Goal: Task Accomplishment & Management: Complete application form

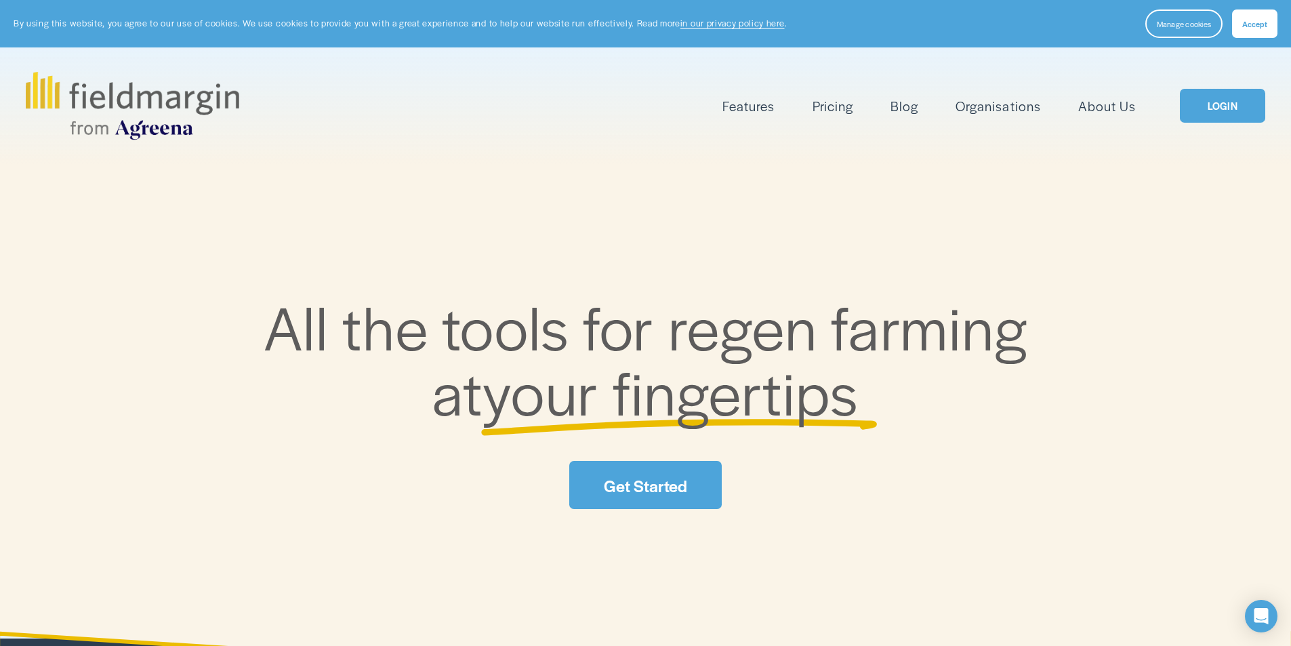
click at [836, 109] on link "Pricing" at bounding box center [833, 106] width 41 height 22
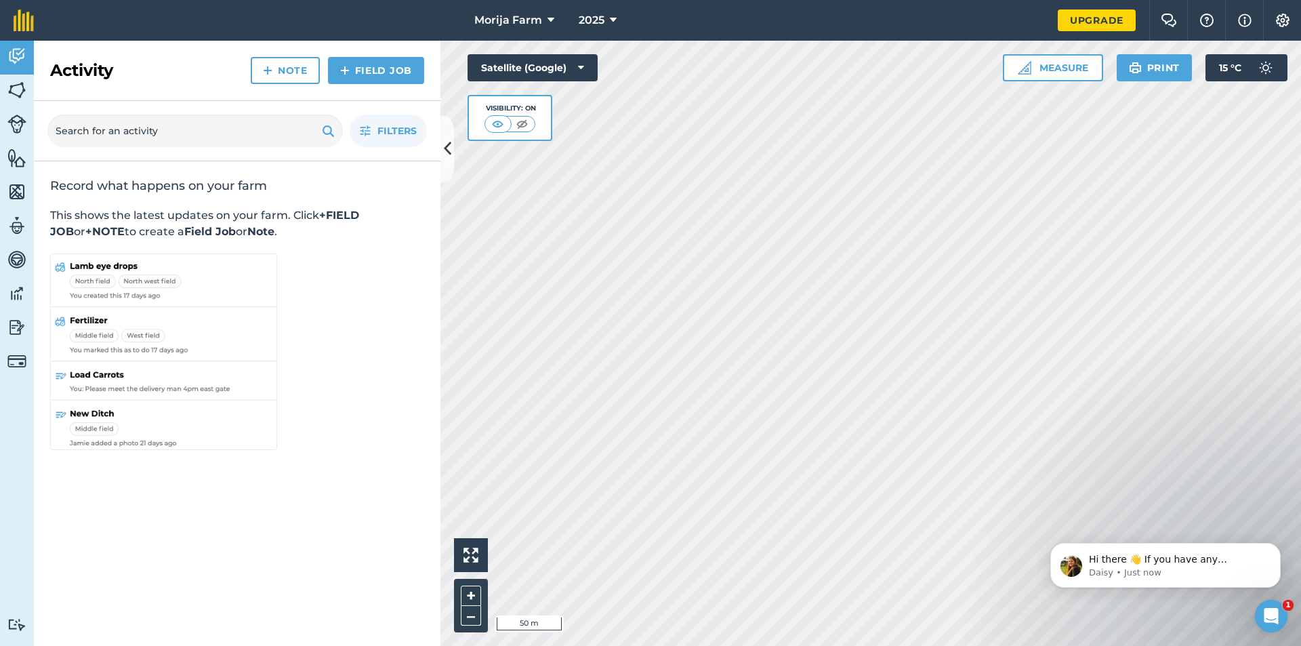
click at [1056, 645] on html "Morija Farm 2025 Upgrade Farm Chat Help Info Settings Map printing is not avail…" at bounding box center [650, 323] width 1301 height 646
click at [1044, 74] on button "Measure" at bounding box center [1053, 67] width 100 height 27
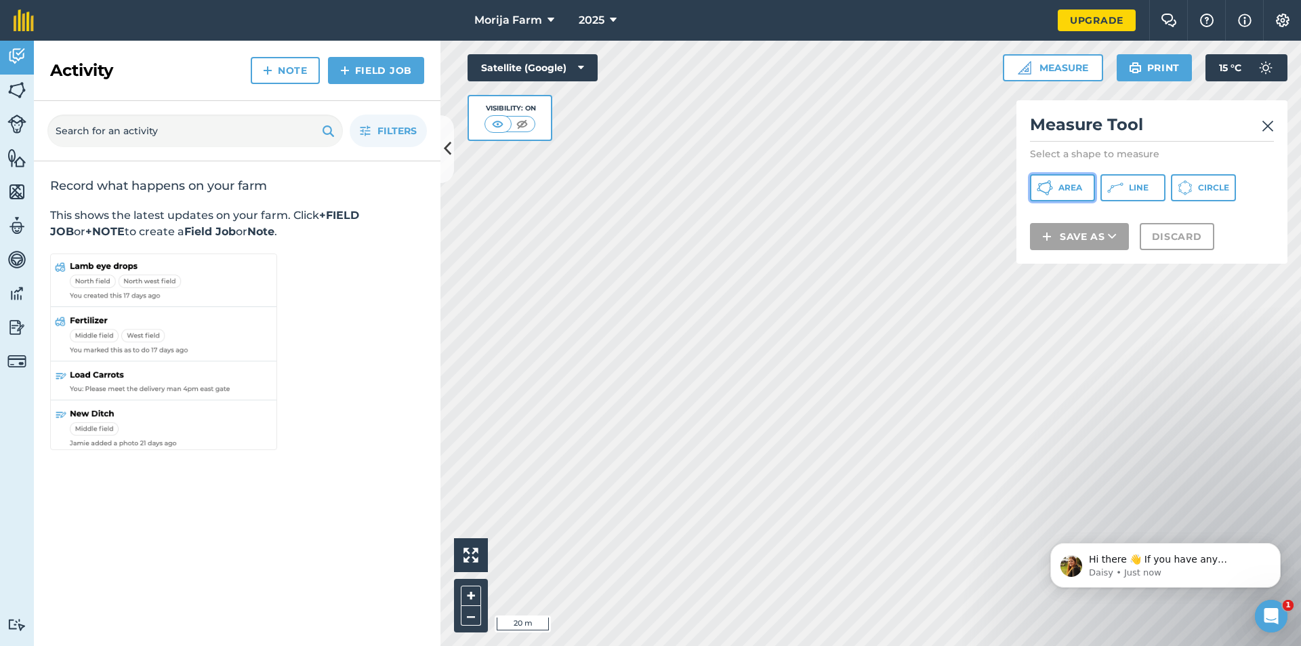
click at [1055, 186] on button "Area" at bounding box center [1062, 187] width 65 height 27
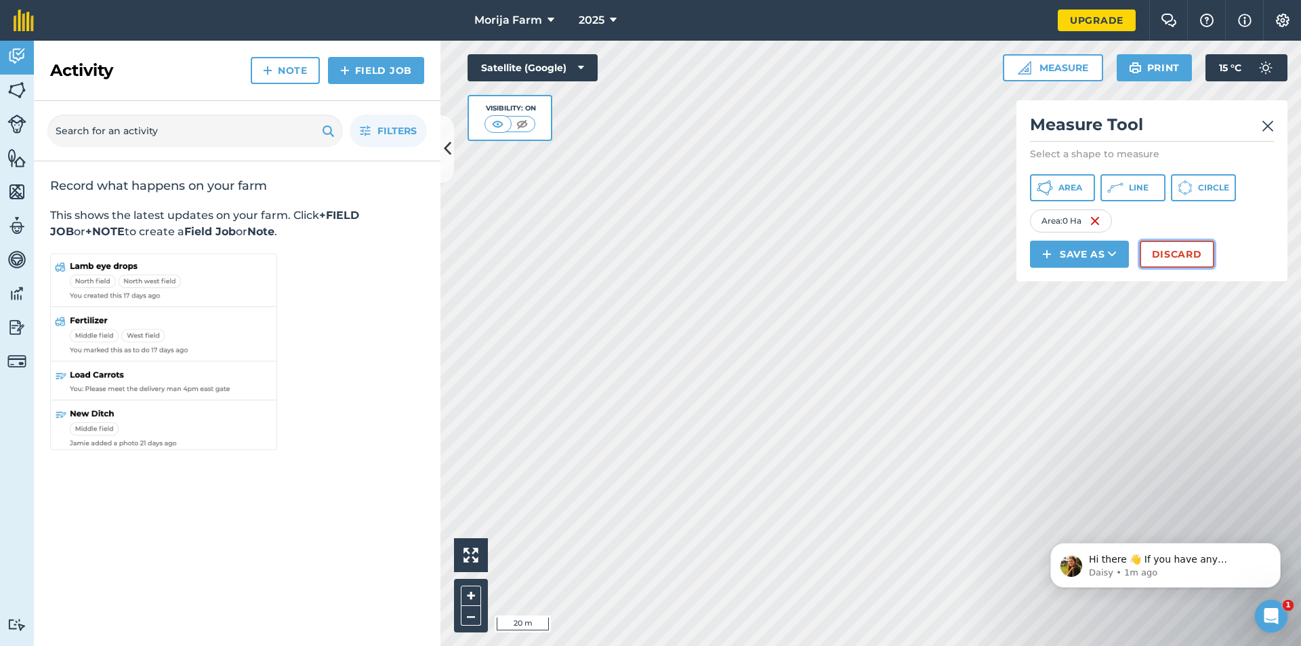
click at [1164, 255] on button "Discard" at bounding box center [1177, 254] width 75 height 27
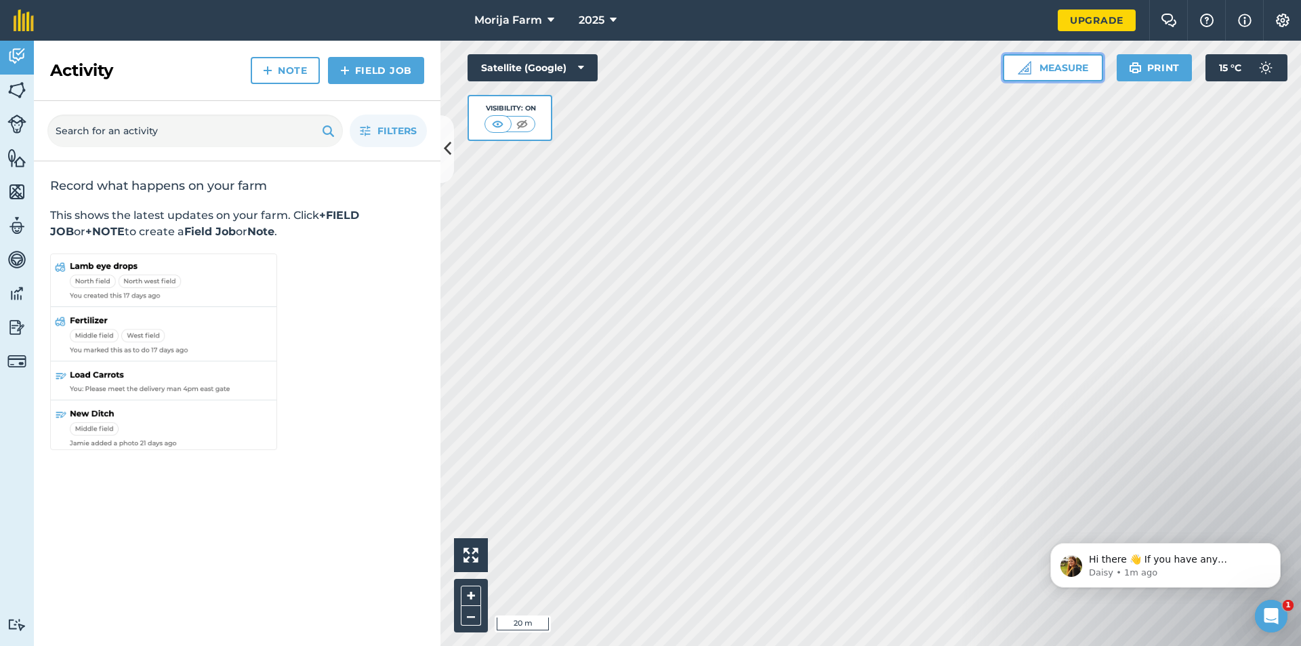
click at [1035, 65] on button "Measure" at bounding box center [1053, 67] width 100 height 27
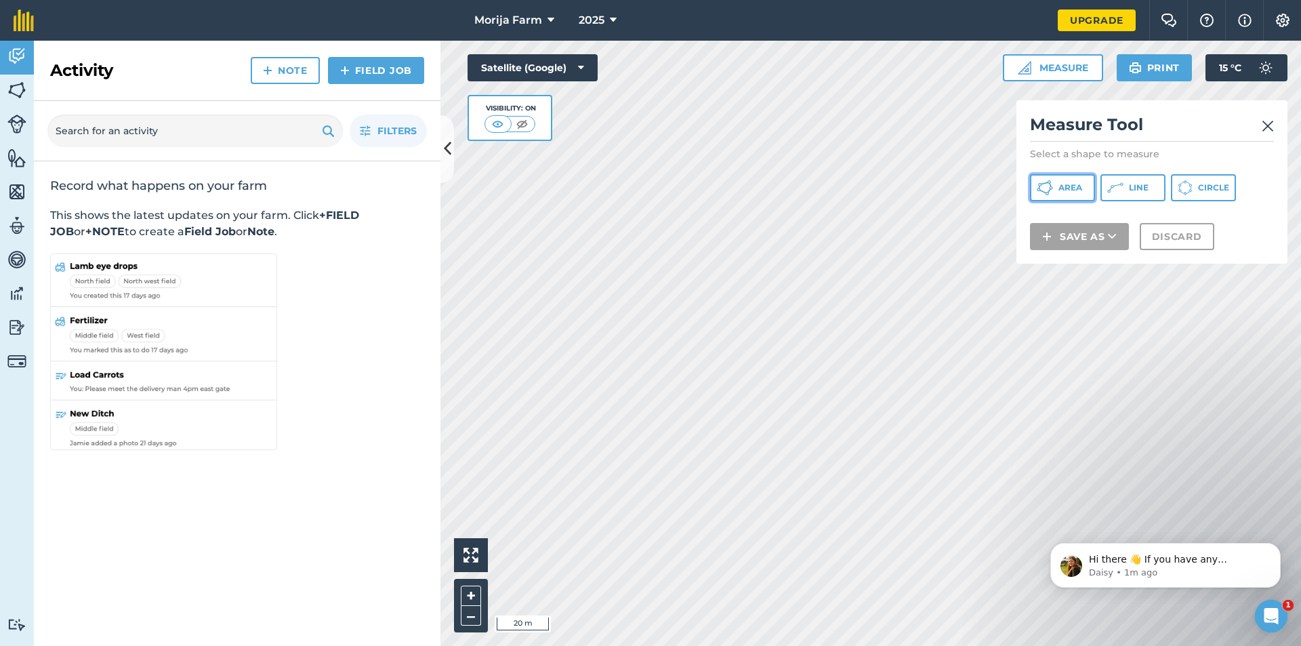
click at [1063, 187] on span "Area" at bounding box center [1071, 187] width 24 height 11
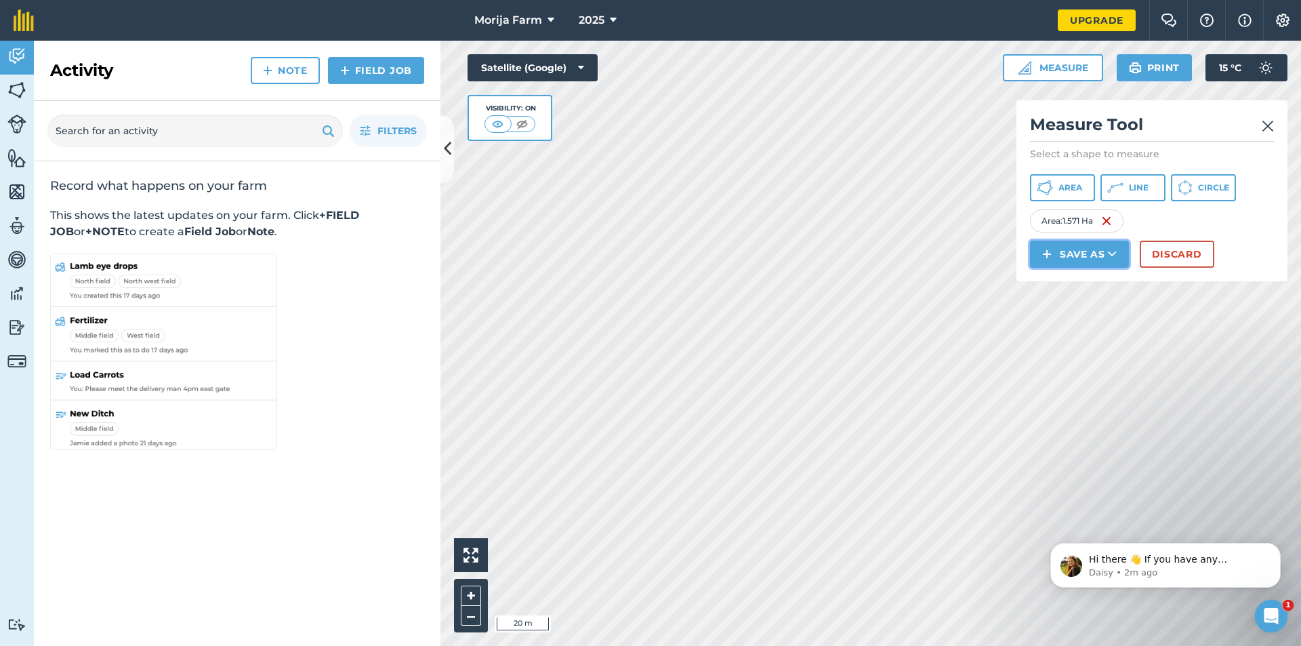
click at [1086, 251] on button "Save as" at bounding box center [1079, 254] width 99 height 27
click at [1072, 287] on link "Field" at bounding box center [1079, 285] width 95 height 30
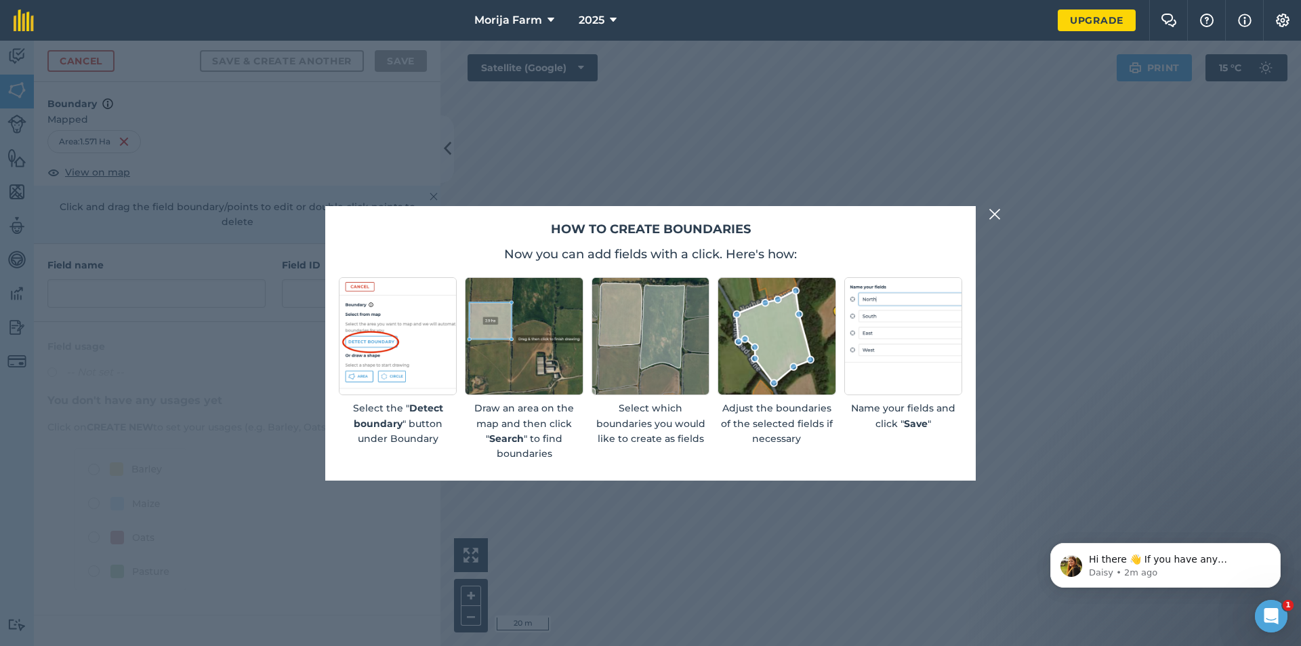
click at [705, 368] on img at bounding box center [651, 336] width 118 height 118
click at [807, 345] on img at bounding box center [777, 336] width 118 height 118
click at [905, 365] on img at bounding box center [903, 336] width 118 height 118
click at [998, 209] on img at bounding box center [995, 214] width 12 height 16
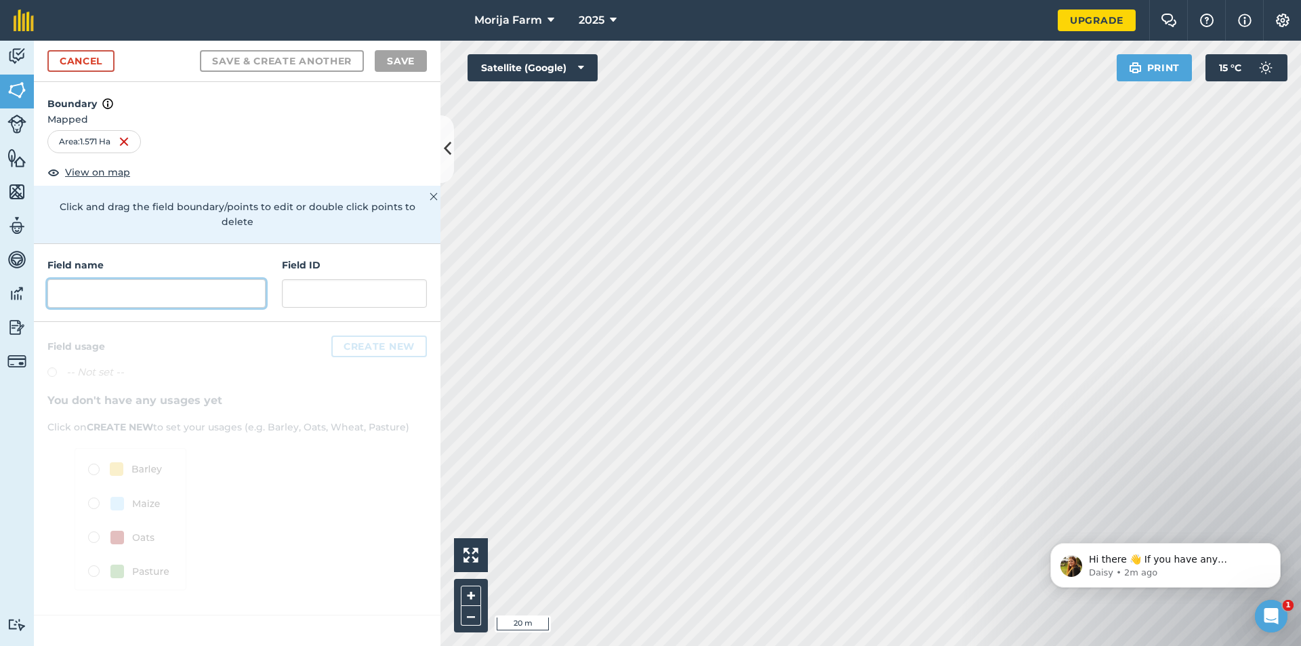
click at [107, 283] on input "text" at bounding box center [156, 293] width 218 height 28
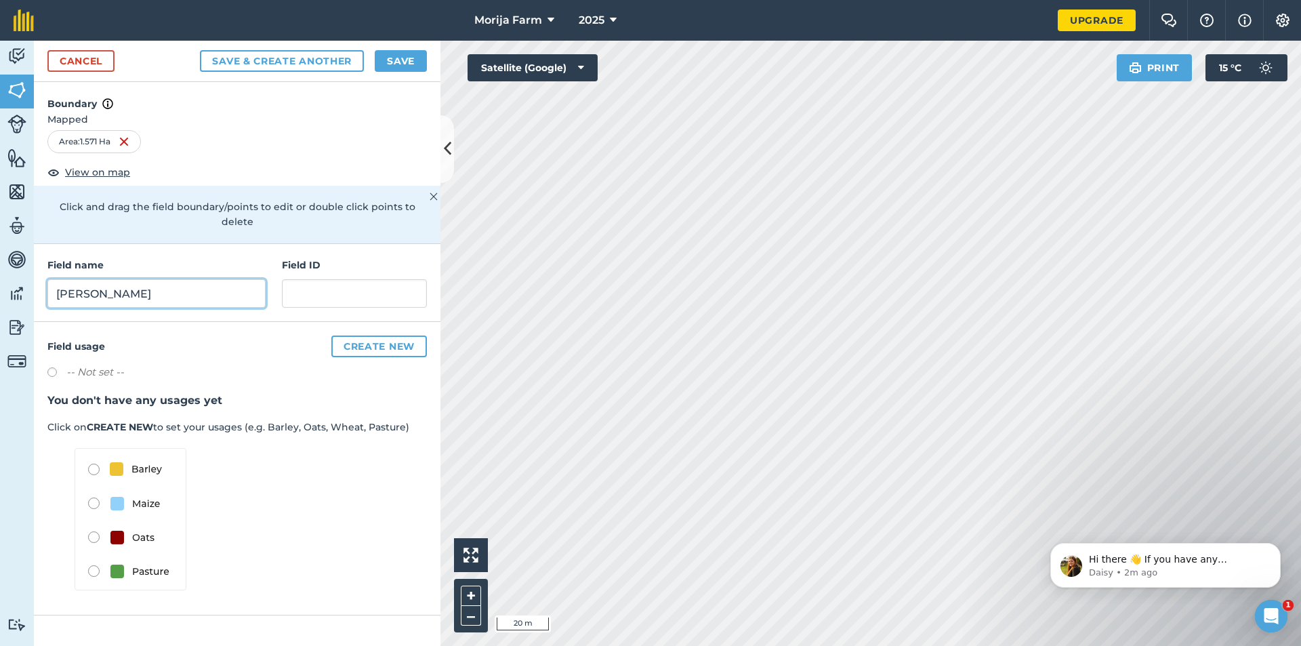
type input "Ha Frazer"
click at [296, 279] on input "text" at bounding box center [354, 293] width 145 height 28
type input "01"
click at [50, 367] on label at bounding box center [56, 374] width 19 height 14
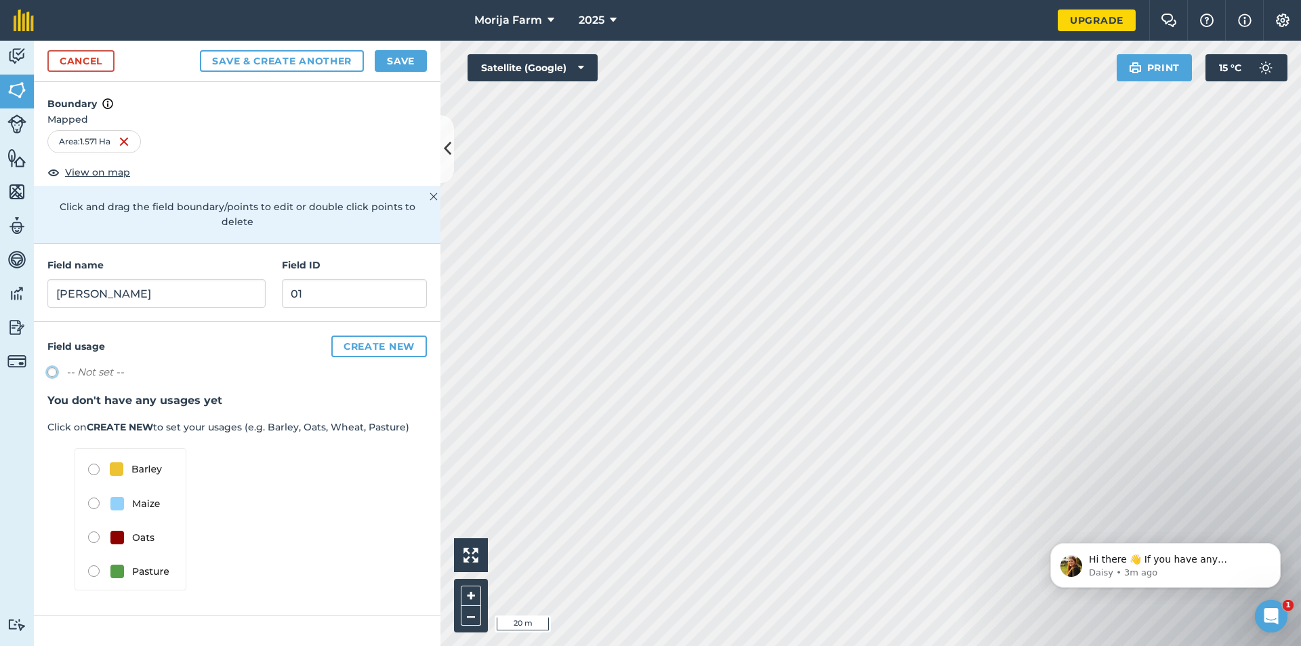
radio input "true"
click at [295, 60] on button "Save & Create Another" at bounding box center [282, 61] width 164 height 22
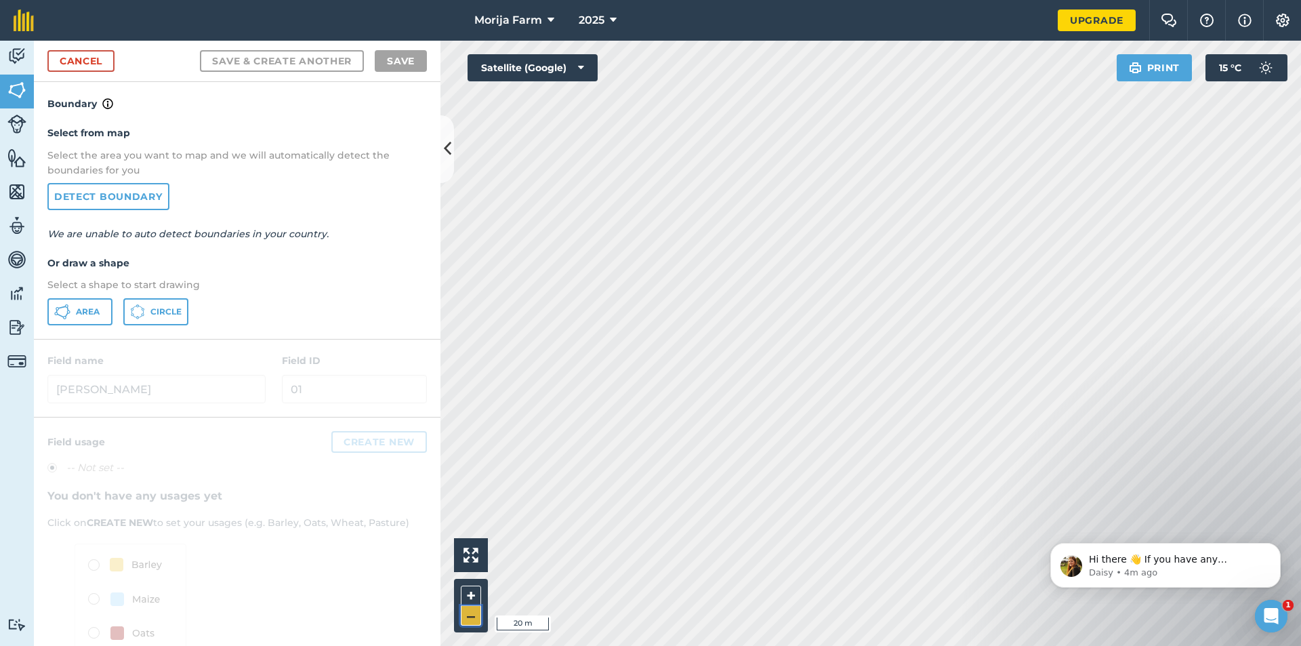
click at [469, 622] on button "–" at bounding box center [471, 616] width 20 height 20
click at [133, 185] on link "Detect boundary" at bounding box center [108, 196] width 122 height 27
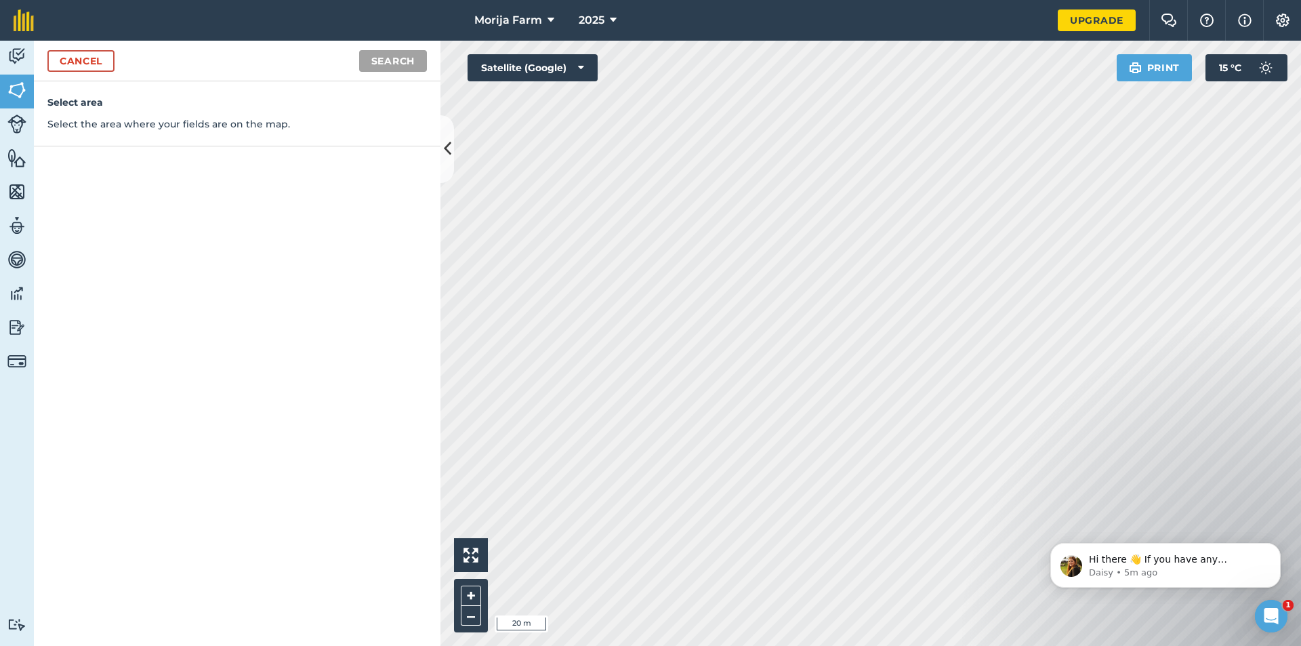
click at [705, 40] on nav "Morija Farm 2025" at bounding box center [552, 20] width 1010 height 41
click at [81, 66] on link "Cancel" at bounding box center [80, 61] width 67 height 22
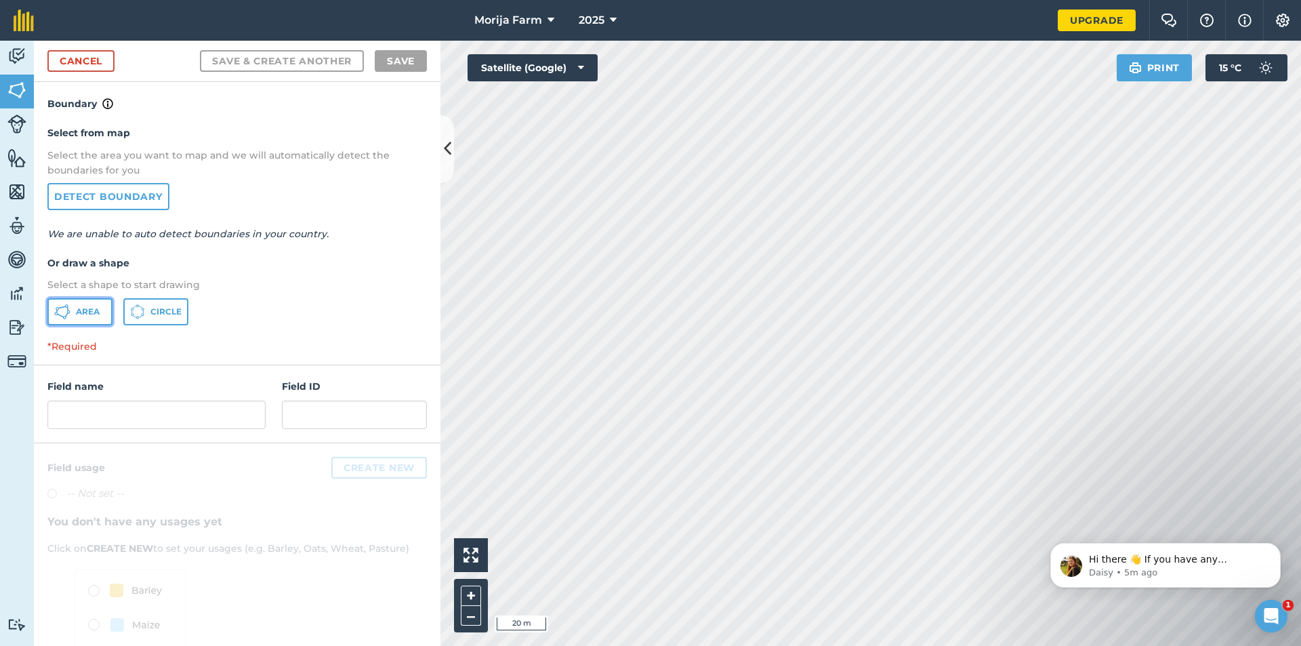
click at [85, 309] on span "Area" at bounding box center [88, 311] width 24 height 11
click at [107, 304] on button "Area" at bounding box center [79, 311] width 65 height 27
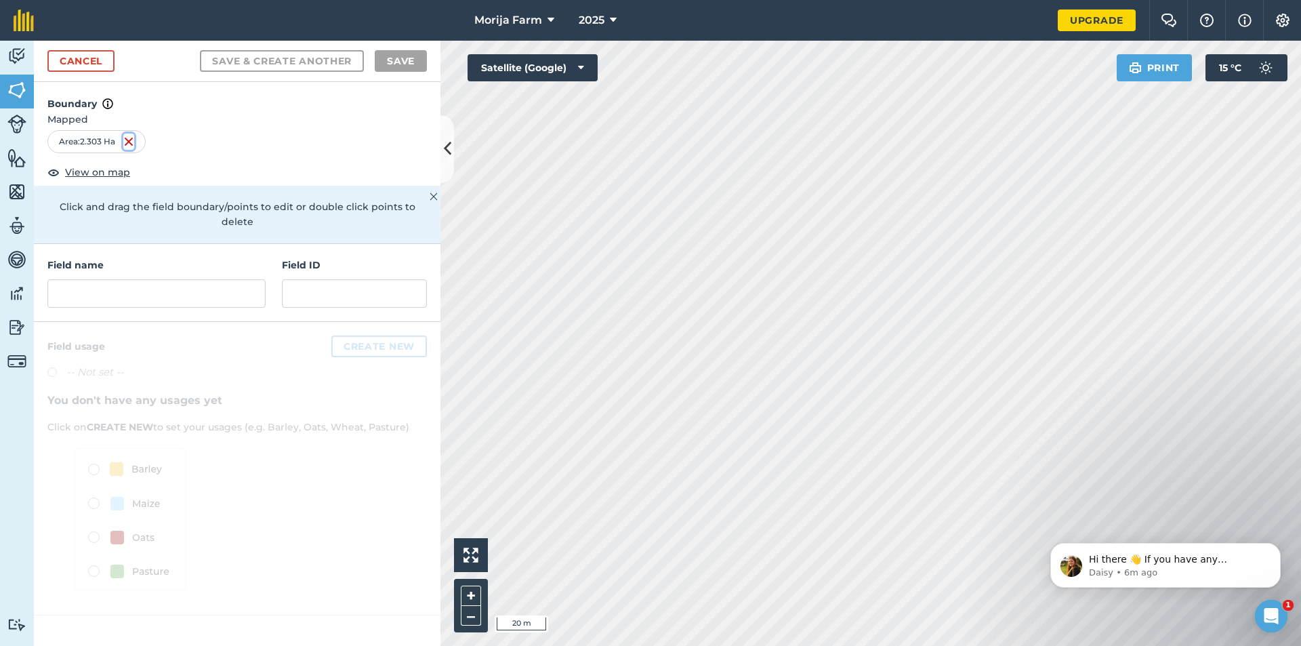
click at [130, 144] on img at bounding box center [128, 142] width 11 height 16
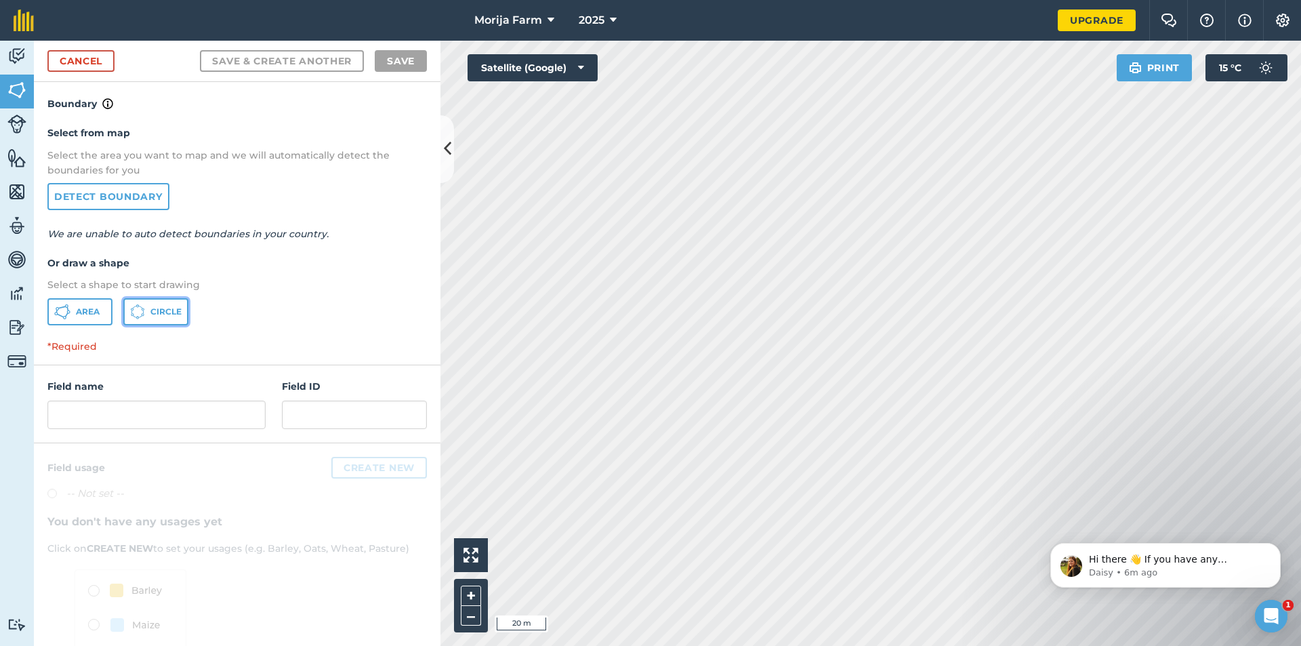
click at [139, 311] on icon at bounding box center [137, 311] width 15 height 15
click at [76, 316] on button "Area" at bounding box center [79, 311] width 65 height 27
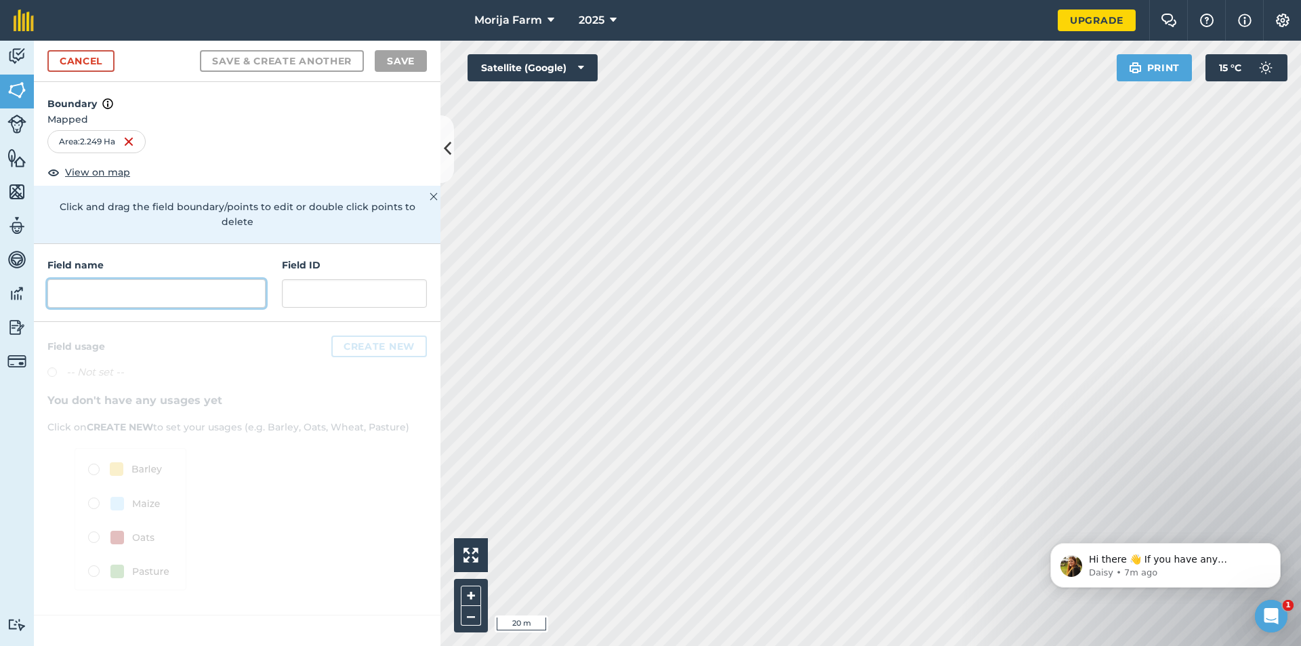
click at [120, 279] on input "text" at bounding box center [156, 293] width 218 height 28
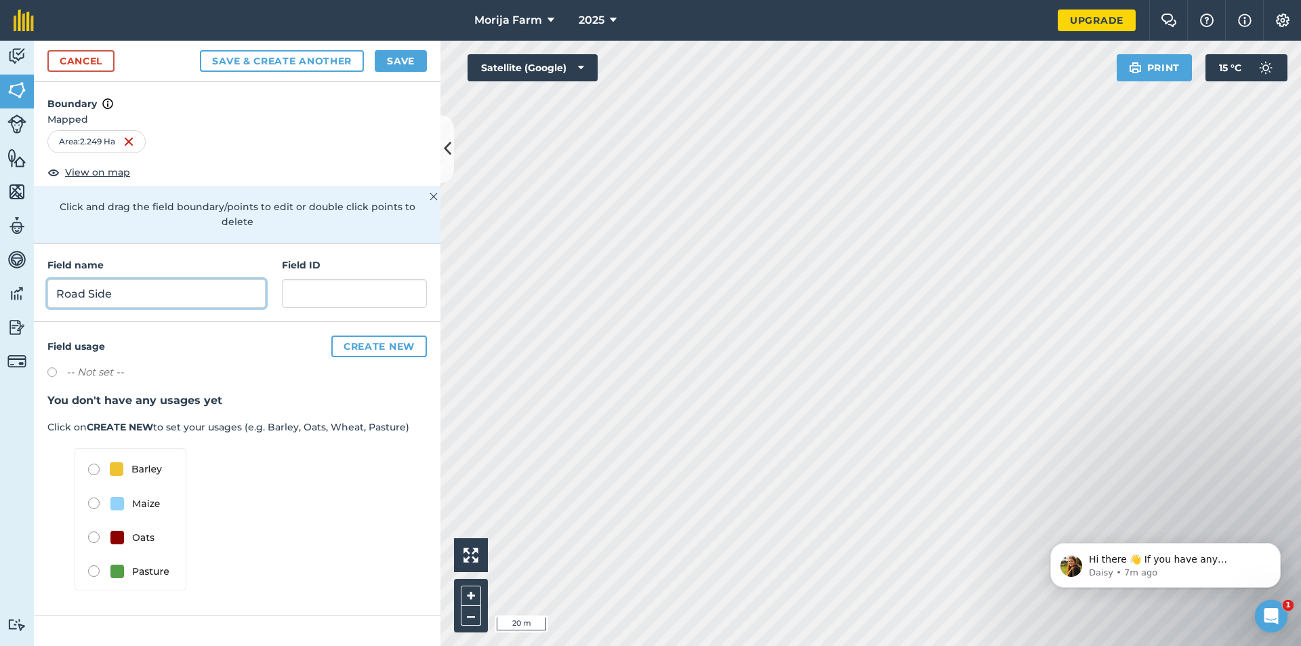
type input "Road Side"
click at [304, 287] on input "text" at bounding box center [354, 293] width 145 height 28
type input "02"
click at [96, 483] on img at bounding box center [131, 519] width 112 height 142
click at [89, 490] on img at bounding box center [131, 519] width 112 height 142
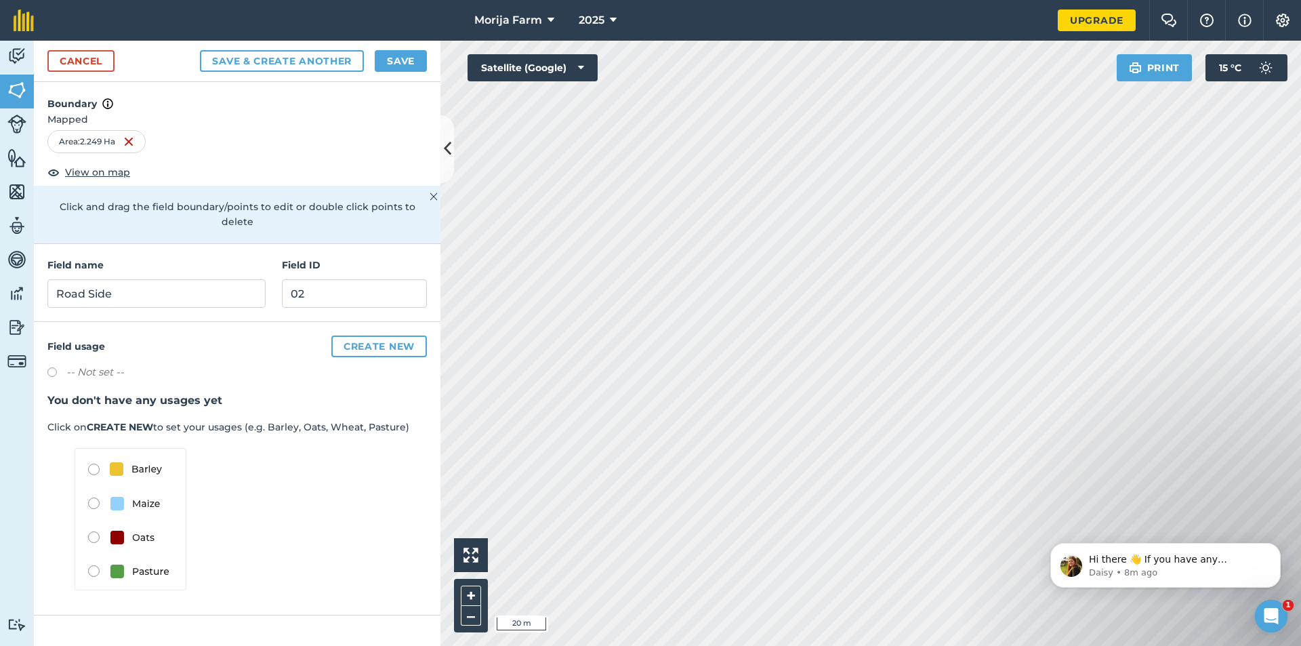
click at [94, 489] on img at bounding box center [131, 519] width 112 height 142
click at [94, 488] on img at bounding box center [131, 519] width 112 height 142
click at [52, 367] on label at bounding box center [56, 374] width 19 height 14
radio input "true"
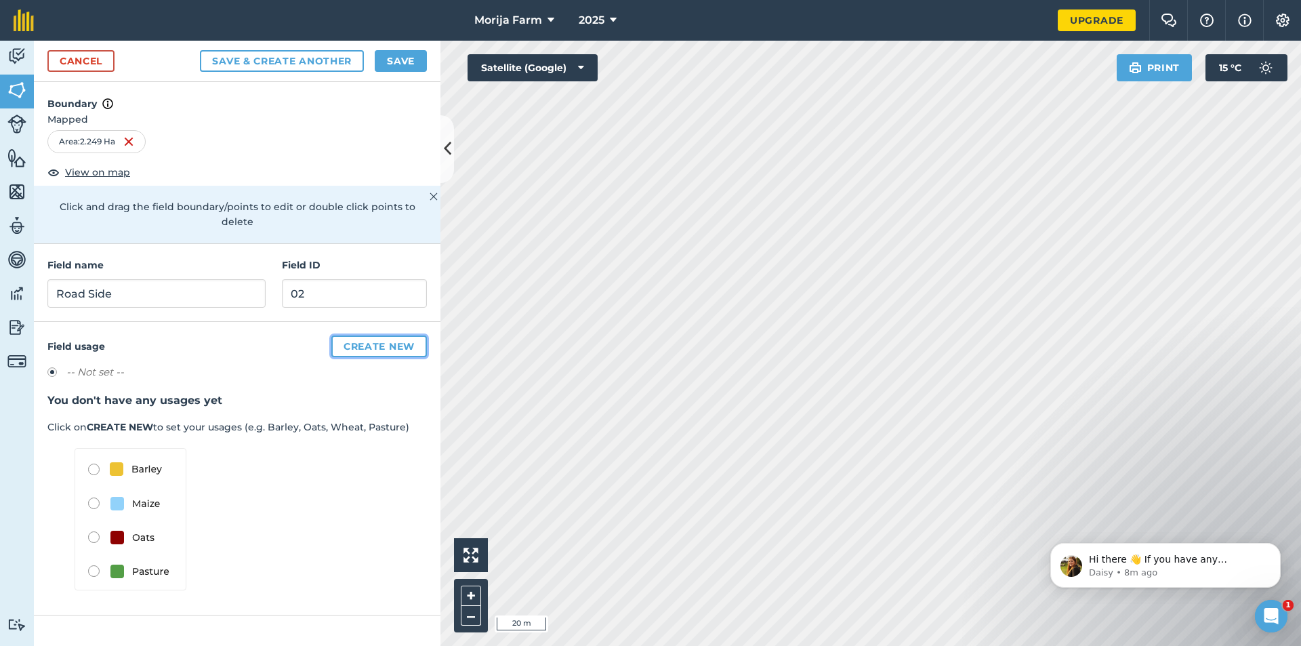
click at [353, 335] on button "Create new" at bounding box center [379, 346] width 96 height 22
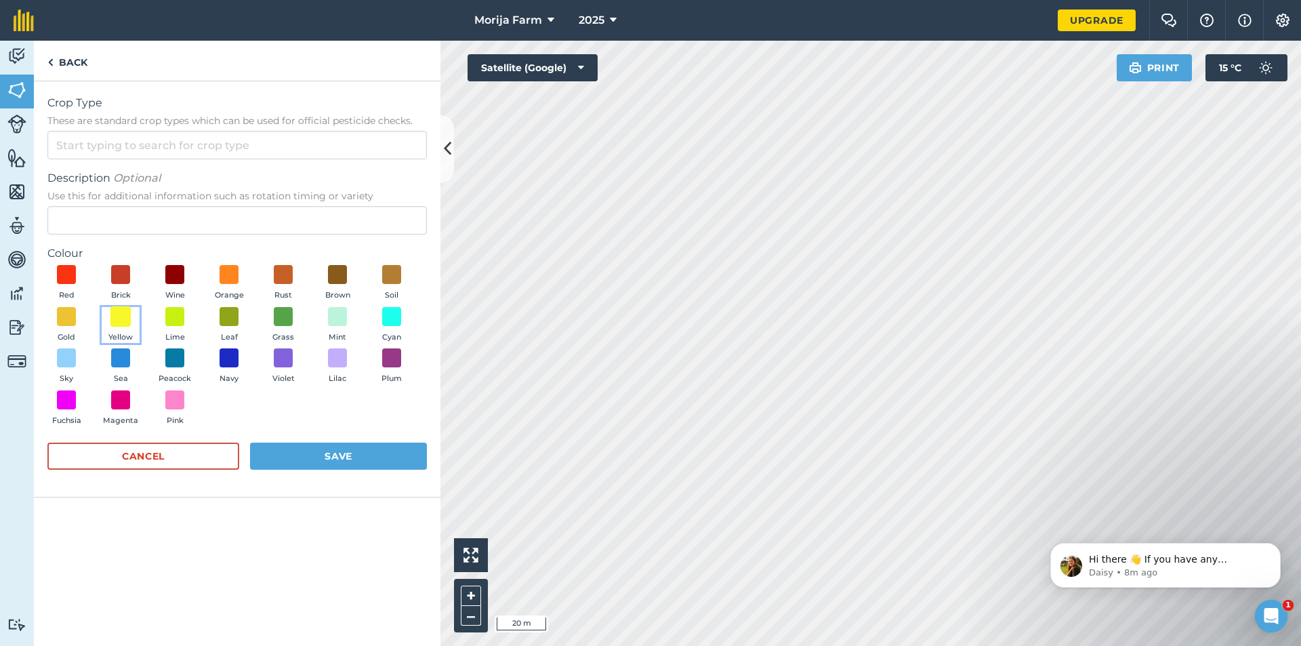
click at [122, 319] on span at bounding box center [120, 316] width 21 height 21
click at [84, 157] on input "Crop Type These are standard crop types which can be used for official pesticid…" at bounding box center [237, 145] width 380 height 28
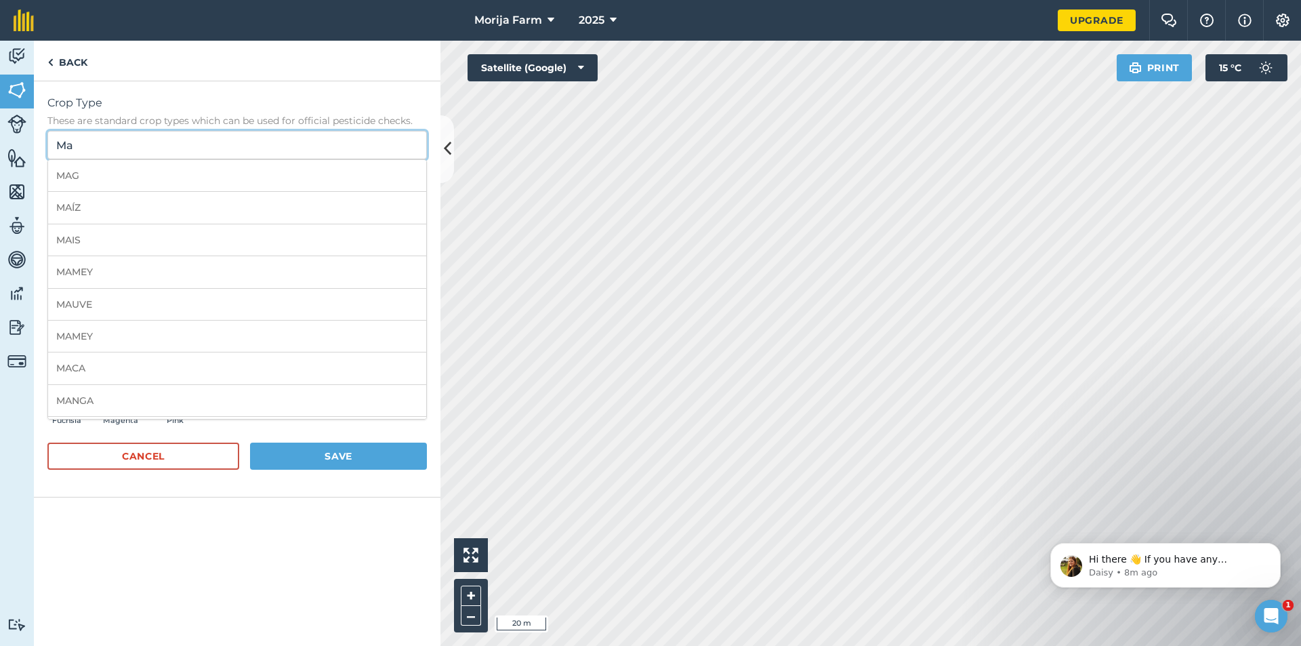
type input "M"
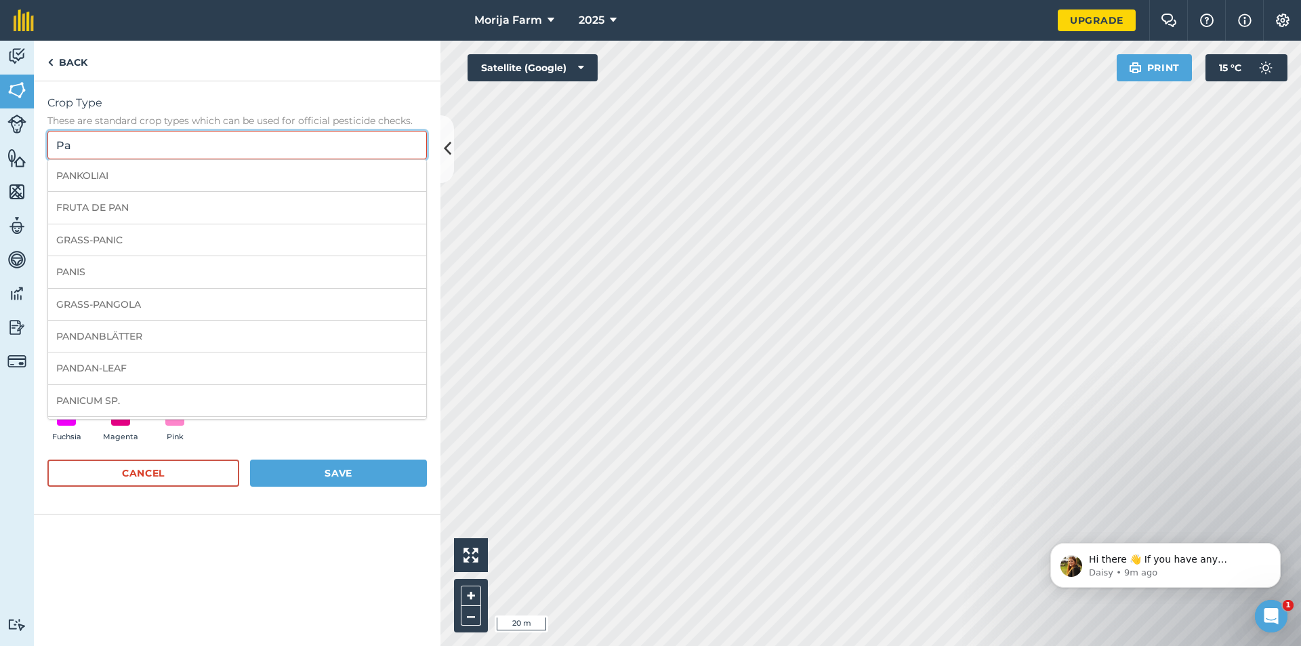
type input "P"
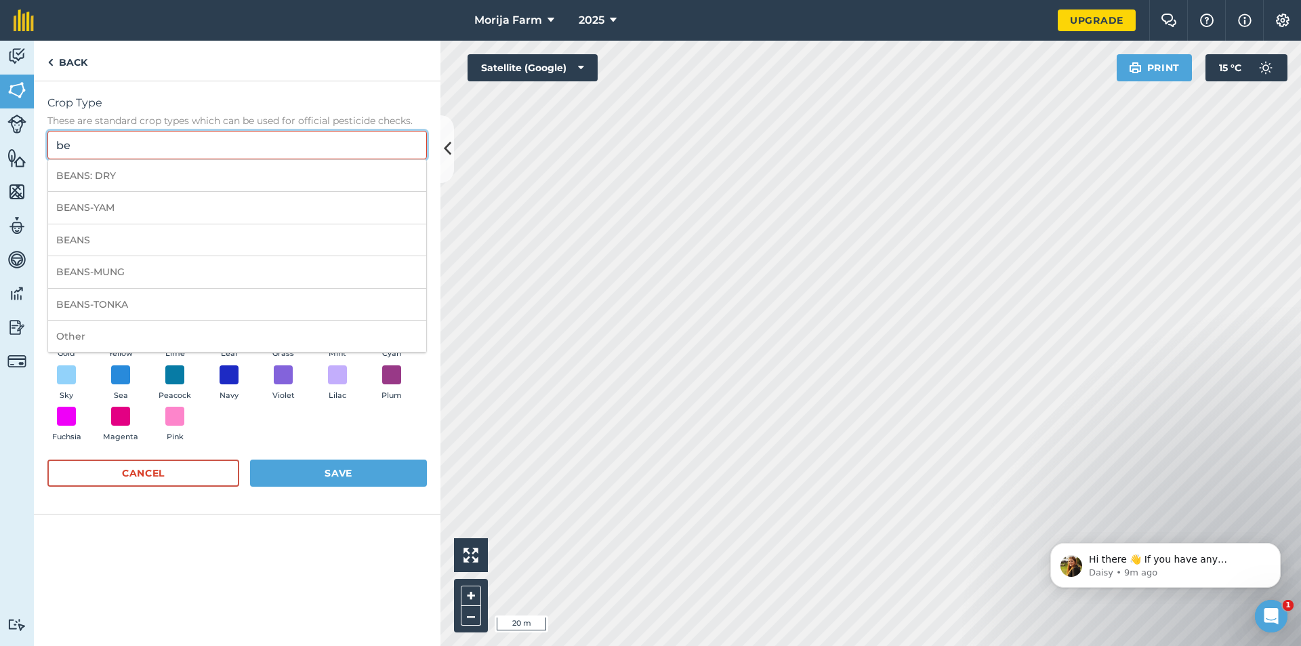
type input "b"
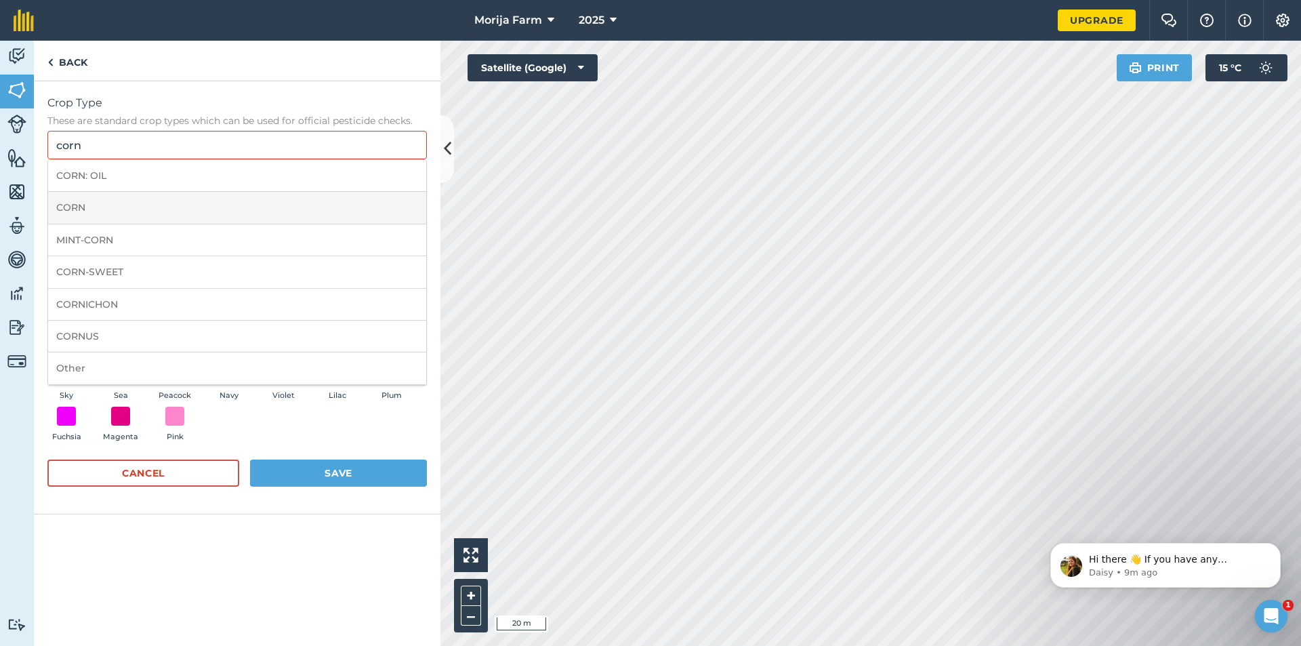
click at [81, 207] on li "CORN" at bounding box center [237, 208] width 378 height 32
type input "CORN"
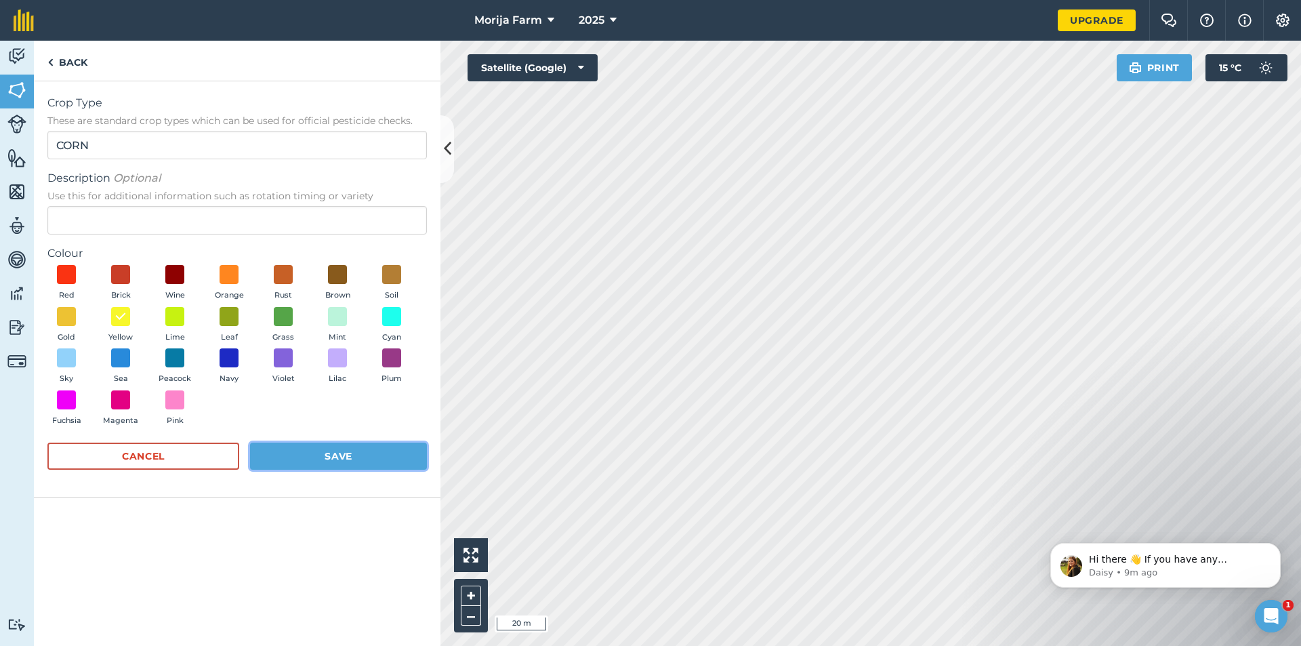
click at [308, 460] on button "Save" at bounding box center [338, 456] width 177 height 27
radio input "false"
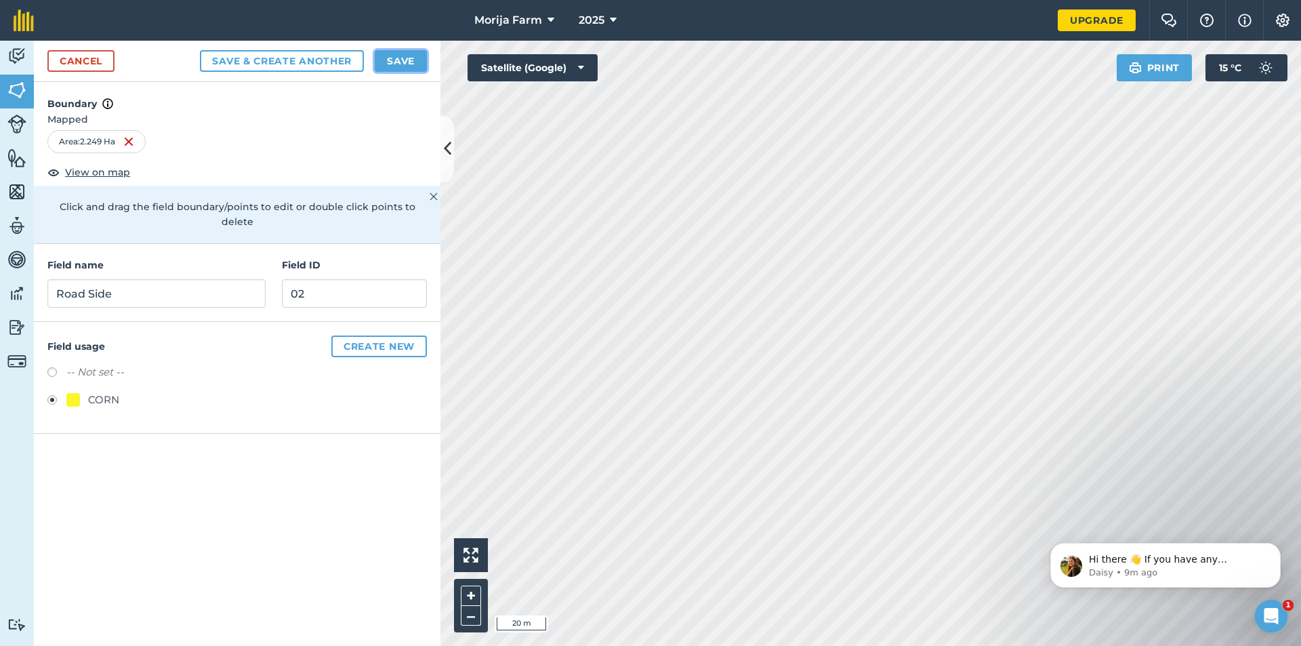
click at [417, 56] on button "Save" at bounding box center [401, 61] width 52 height 22
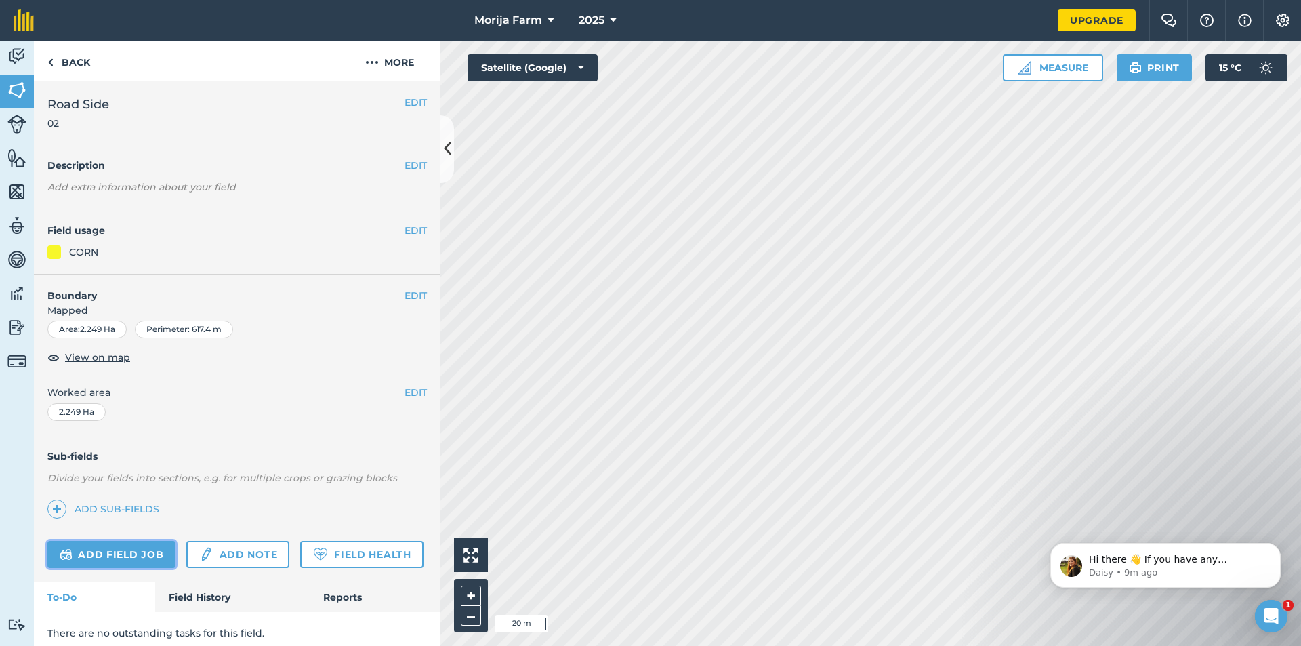
click at [132, 554] on link "Add field job" at bounding box center [111, 554] width 128 height 27
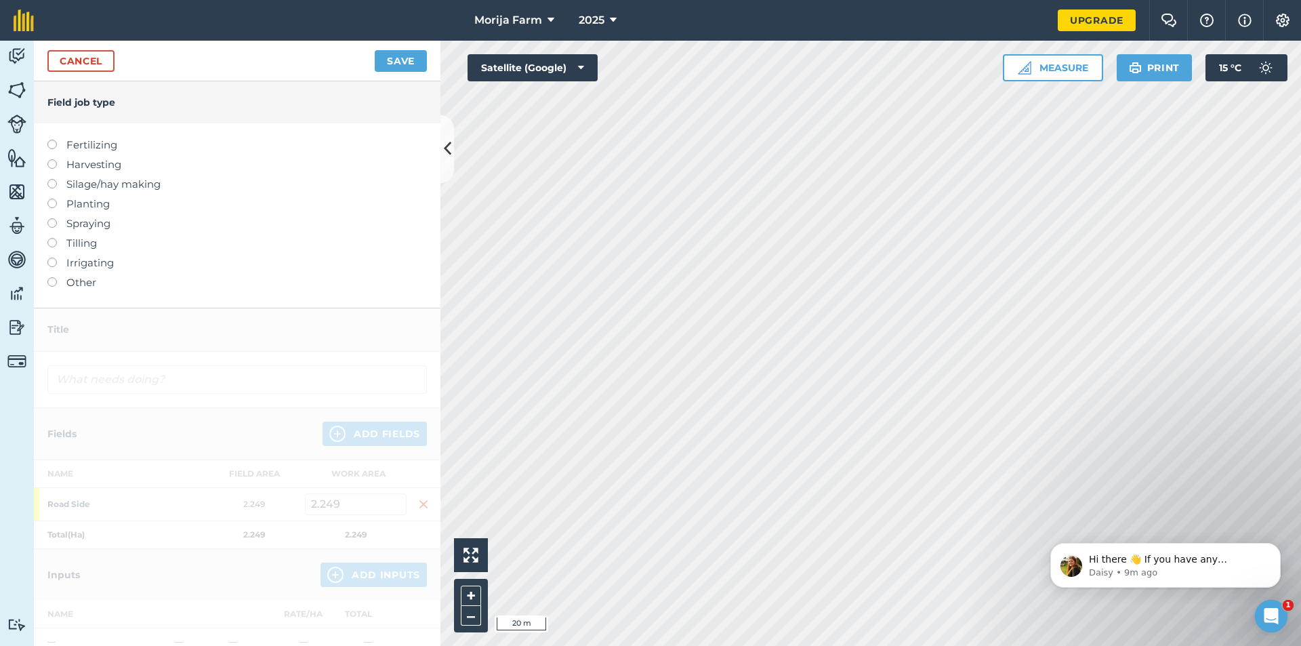
click at [55, 199] on div at bounding box center [56, 197] width 19 height 3
click at [55, 199] on label at bounding box center [56, 199] width 19 height 0
type input "Planting"
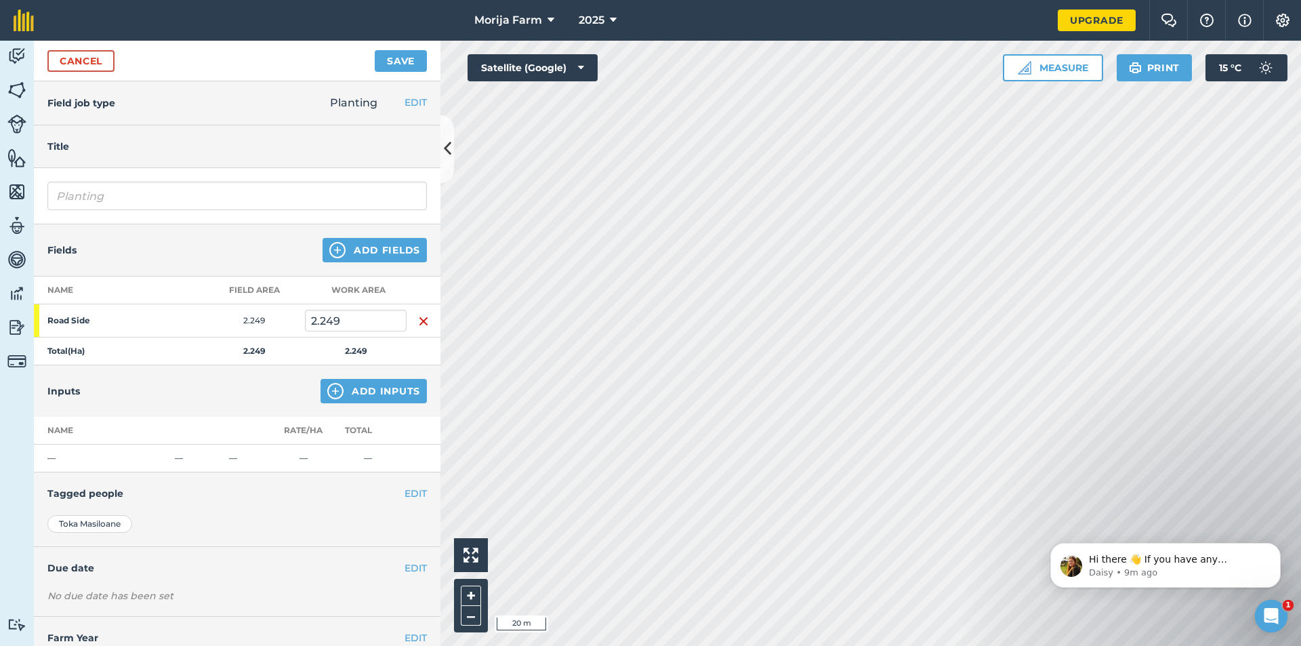
scroll to position [43, 0]
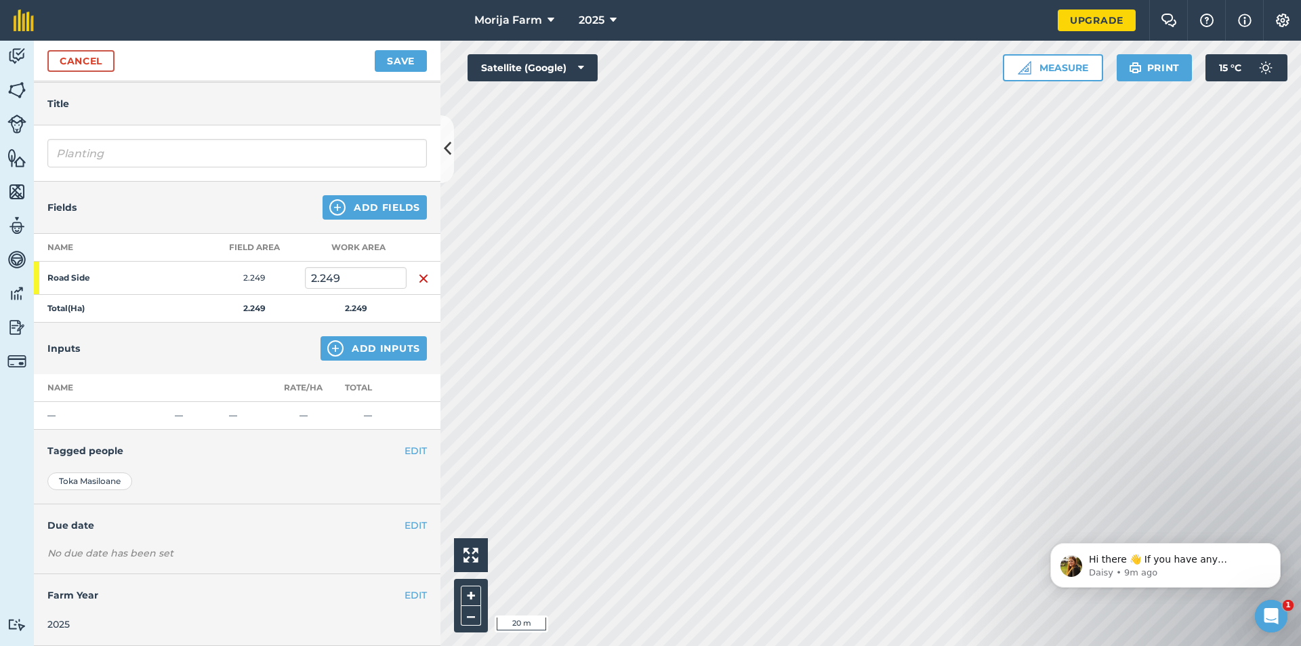
click at [176, 544] on div "EDIT Due date" at bounding box center [237, 525] width 407 height 42
click at [327, 347] on img at bounding box center [335, 348] width 16 height 16
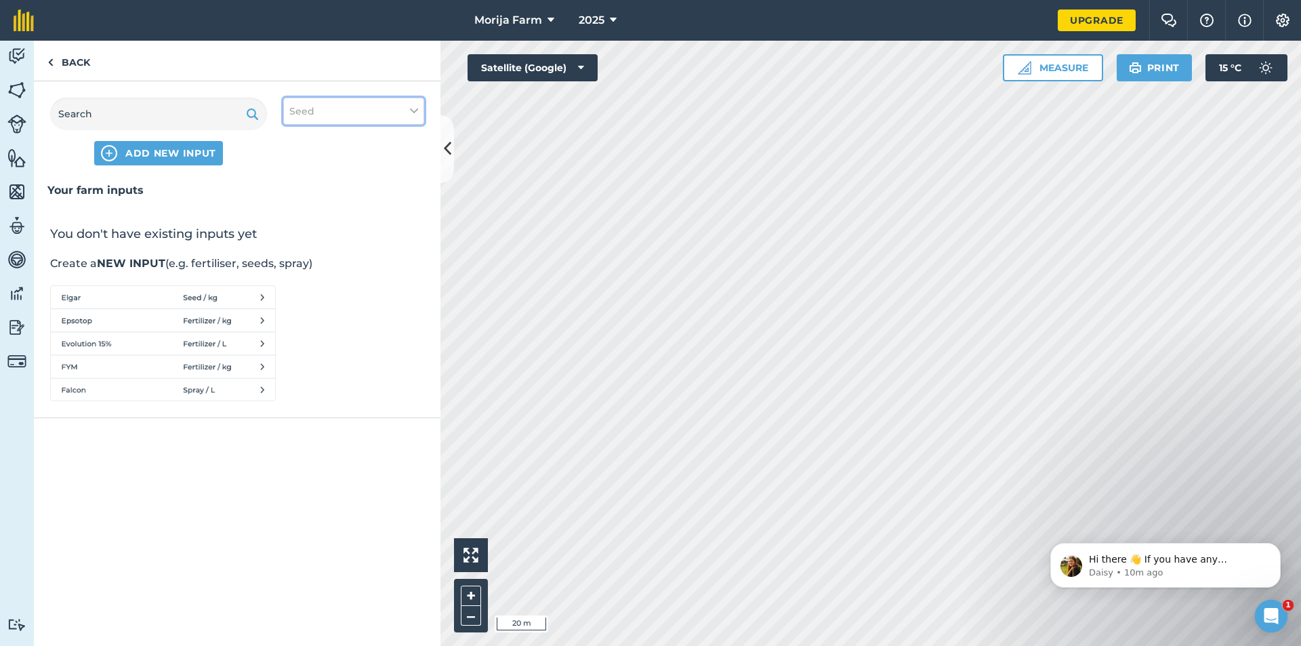
click at [325, 114] on button "Seed" at bounding box center [353, 111] width 141 height 27
click at [186, 112] on input "text" at bounding box center [158, 114] width 217 height 33
type input "Pan 14"
click at [169, 154] on span "ADD NEW INPUT "Pan 14"" at bounding box center [170, 153] width 137 height 14
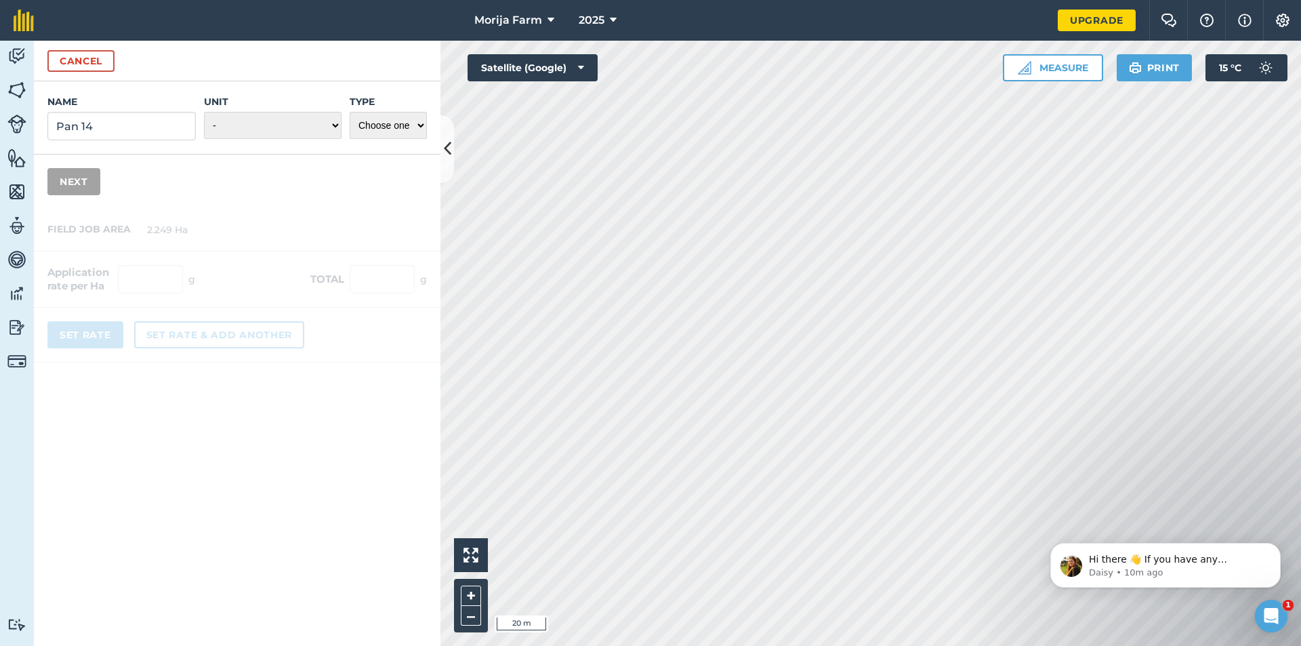
click at [342, 123] on div "Name Pan 14 Unit - Grams/g Kilograms/kg Metric tonnes/t Millilitres/ml Litres/L…" at bounding box center [237, 117] width 407 height 73
select select "KILOGRAMS"
click at [204, 112] on select "- Grams/g Kilograms/kg Metric tonnes/t Millilitres/ml Litres/L Ounces/oz Pounds…" at bounding box center [273, 125] width 138 height 27
select select "SEED"
click at [350, 112] on select "Choose one Fertilizer Seed Spray Fuel Other" at bounding box center [388, 125] width 77 height 27
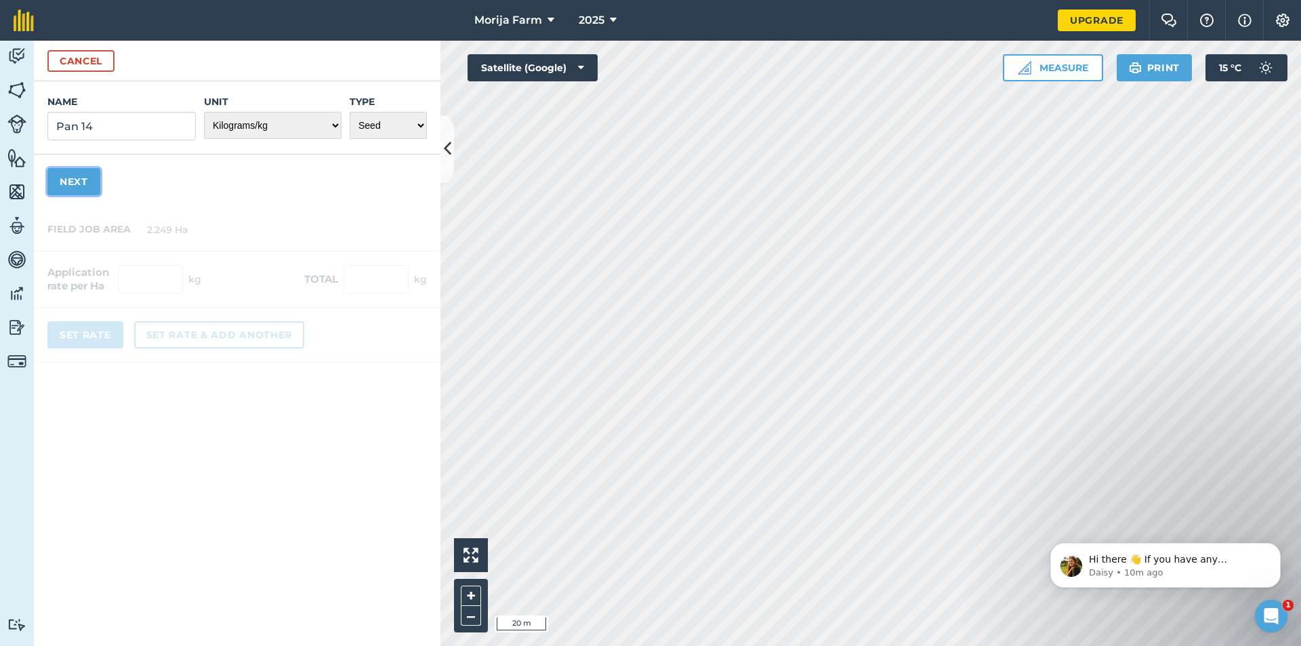
click at [91, 194] on button "Next" at bounding box center [73, 181] width 53 height 27
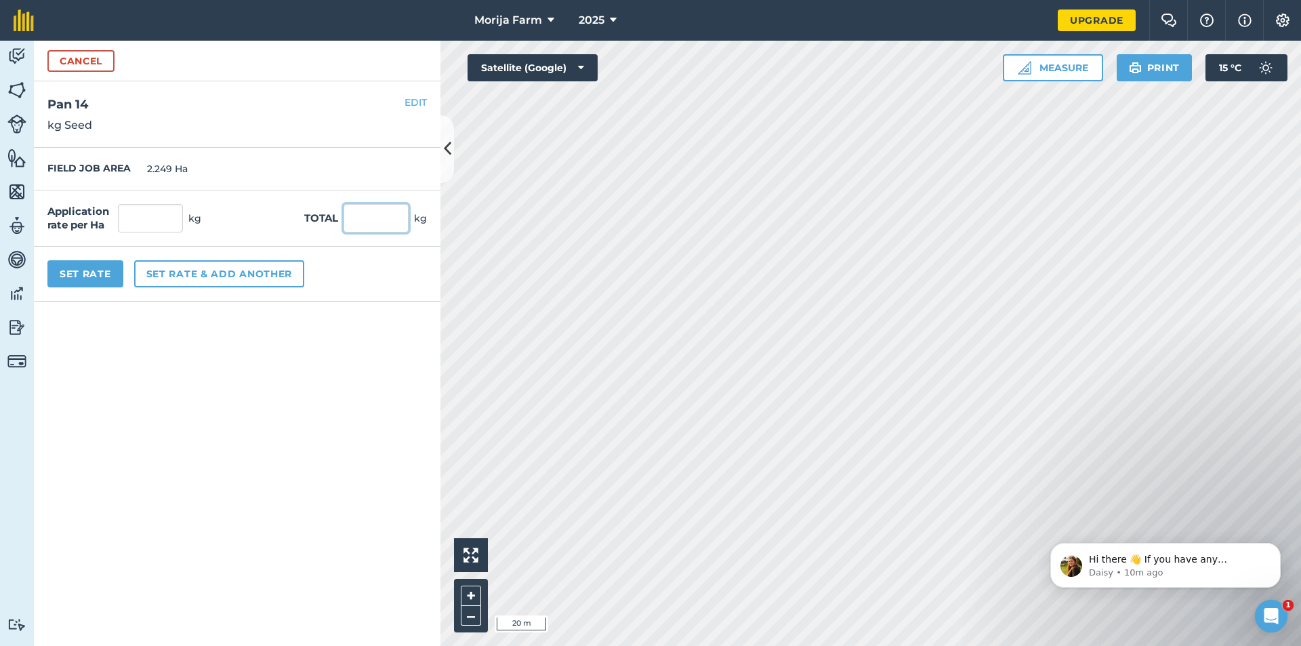
click at [375, 222] on input "text" at bounding box center [376, 218] width 65 height 28
type input "20"
type input "8.893"
click at [222, 220] on div "Application rate per Ha 8.893 kg Total 20 kg" at bounding box center [237, 218] width 407 height 56
click at [197, 279] on button "Set rate & add another" at bounding box center [219, 273] width 170 height 27
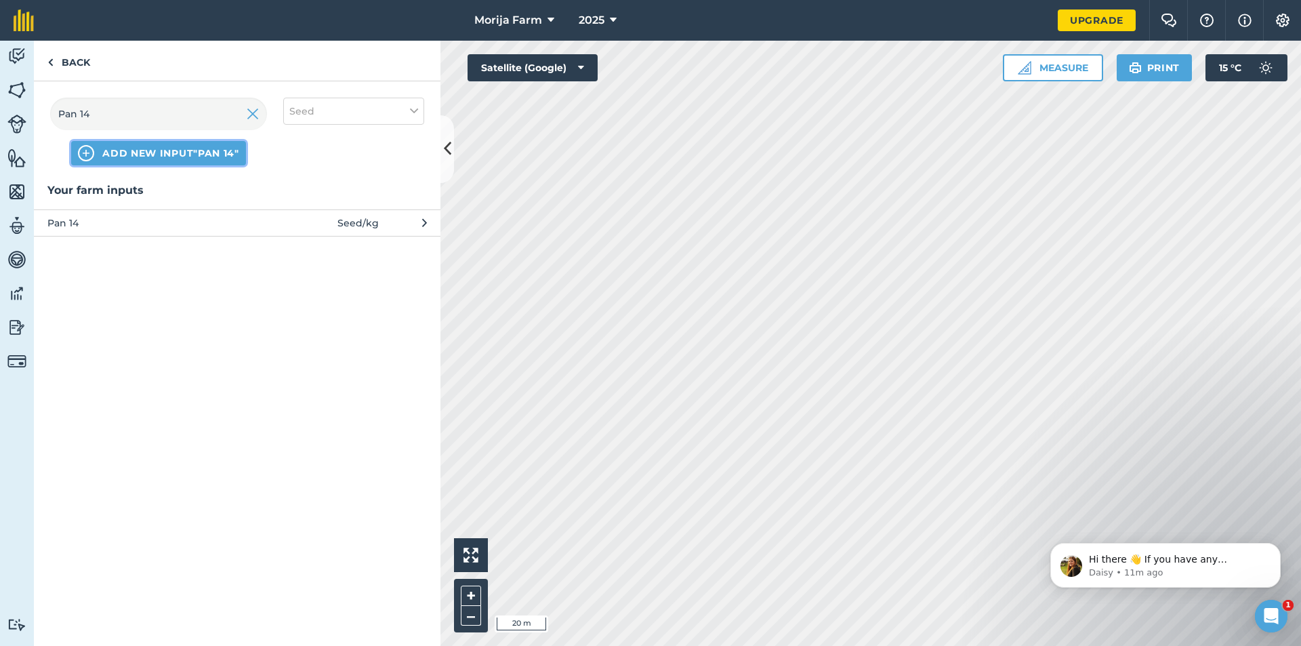
click at [178, 149] on span "ADD NEW INPUT "Pan 14"" at bounding box center [170, 153] width 137 height 14
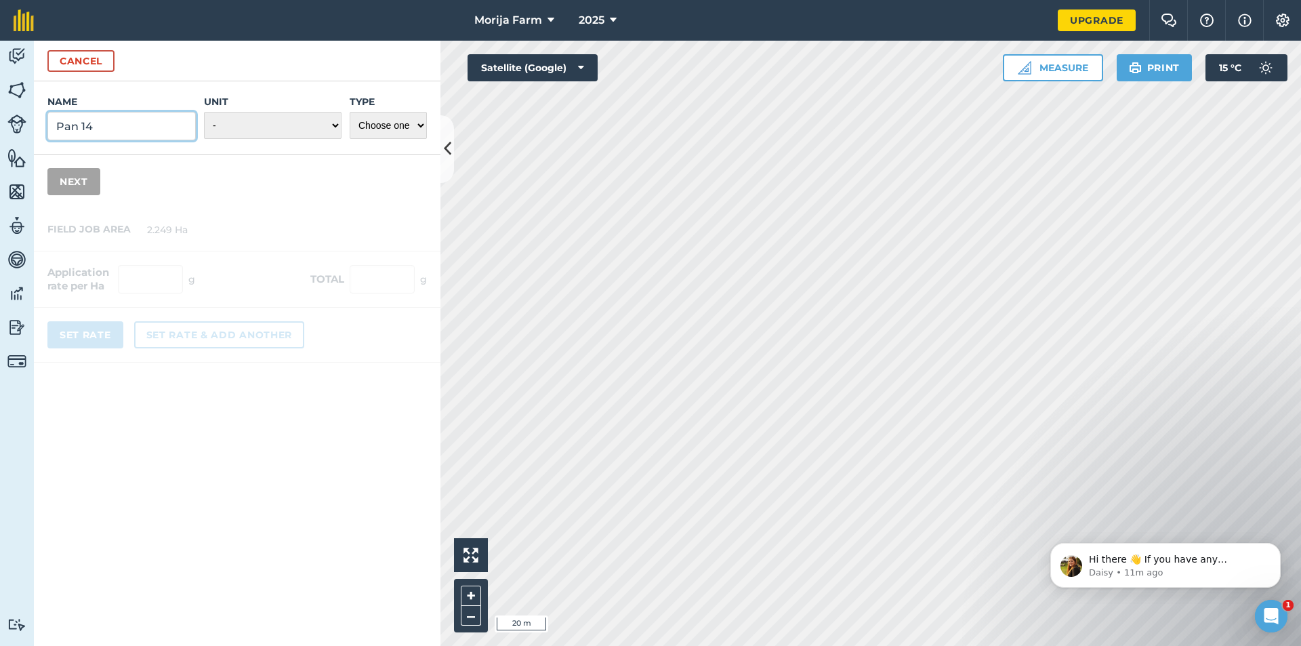
click at [191, 135] on input "Pan 14" at bounding box center [121, 126] width 148 height 28
type input "P"
type input "Fert"
select select "KILOGRAMS"
click at [204, 112] on select "- Grams/g Kilograms/kg Metric tonnes/t Millilitres/ml Litres/L Ounces/oz Pounds…" at bounding box center [273, 125] width 138 height 27
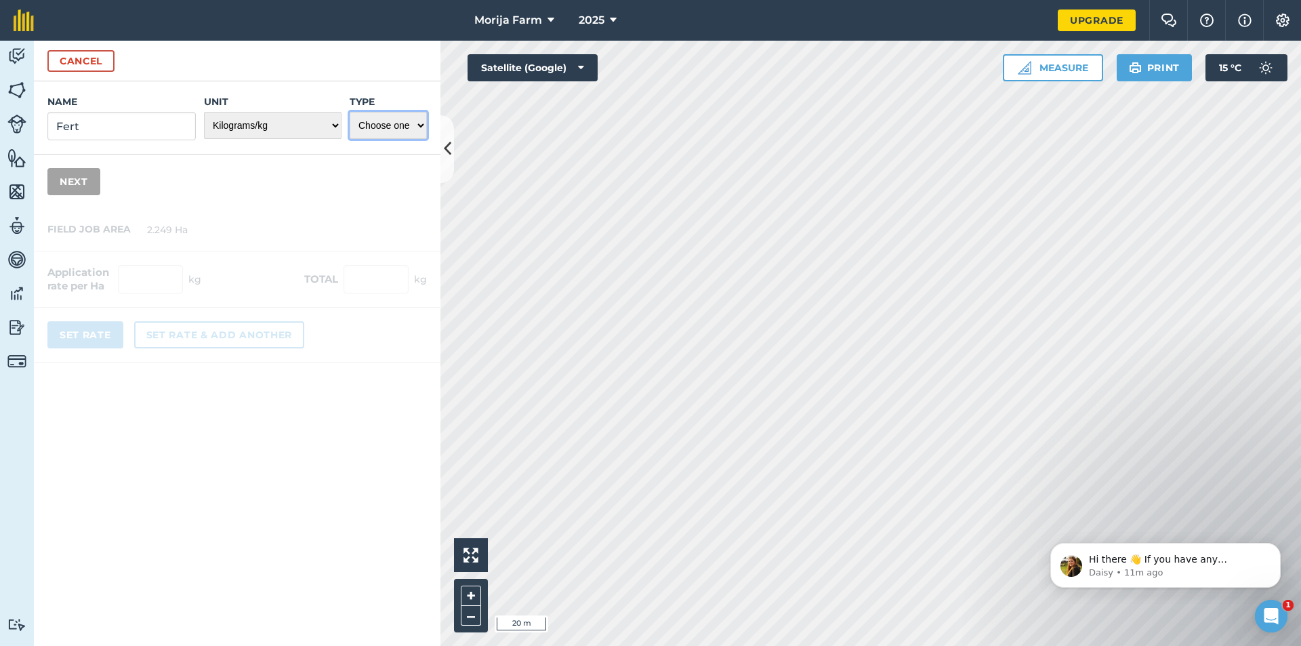
select select "FERTILIZER"
click at [350, 112] on select "Choose one Fertilizer Seed Spray Fuel Other" at bounding box center [388, 125] width 77 height 27
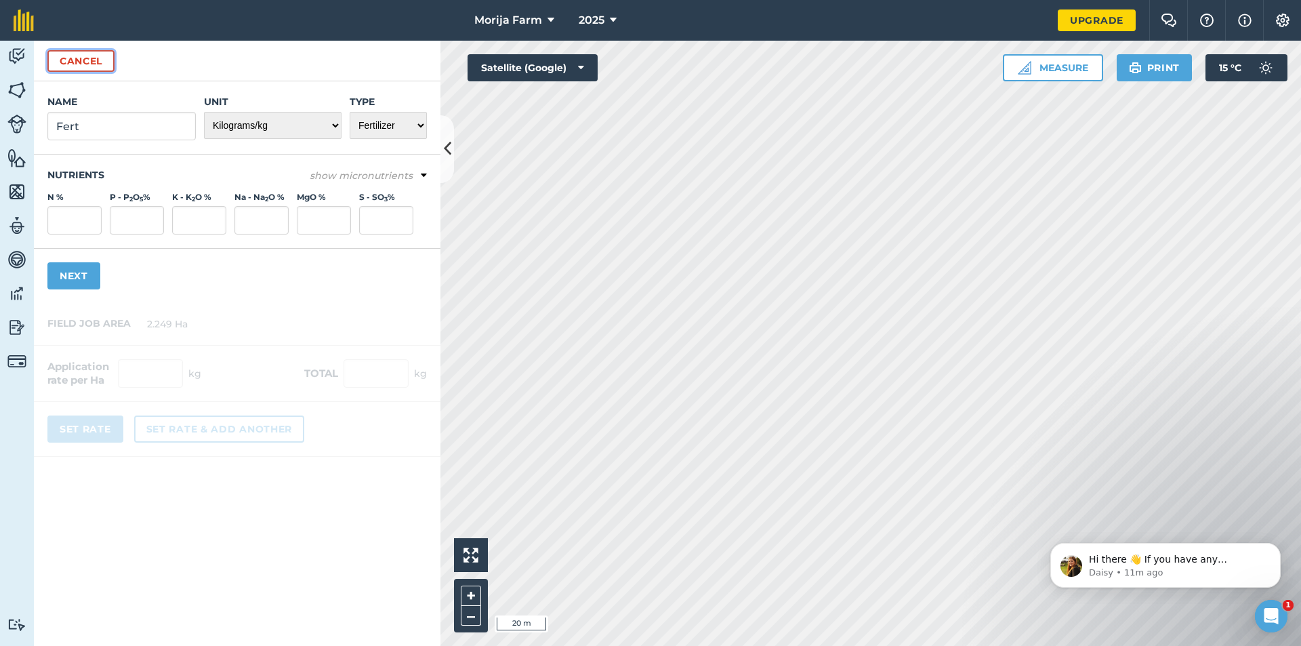
click at [88, 54] on button "Cancel" at bounding box center [80, 61] width 67 height 22
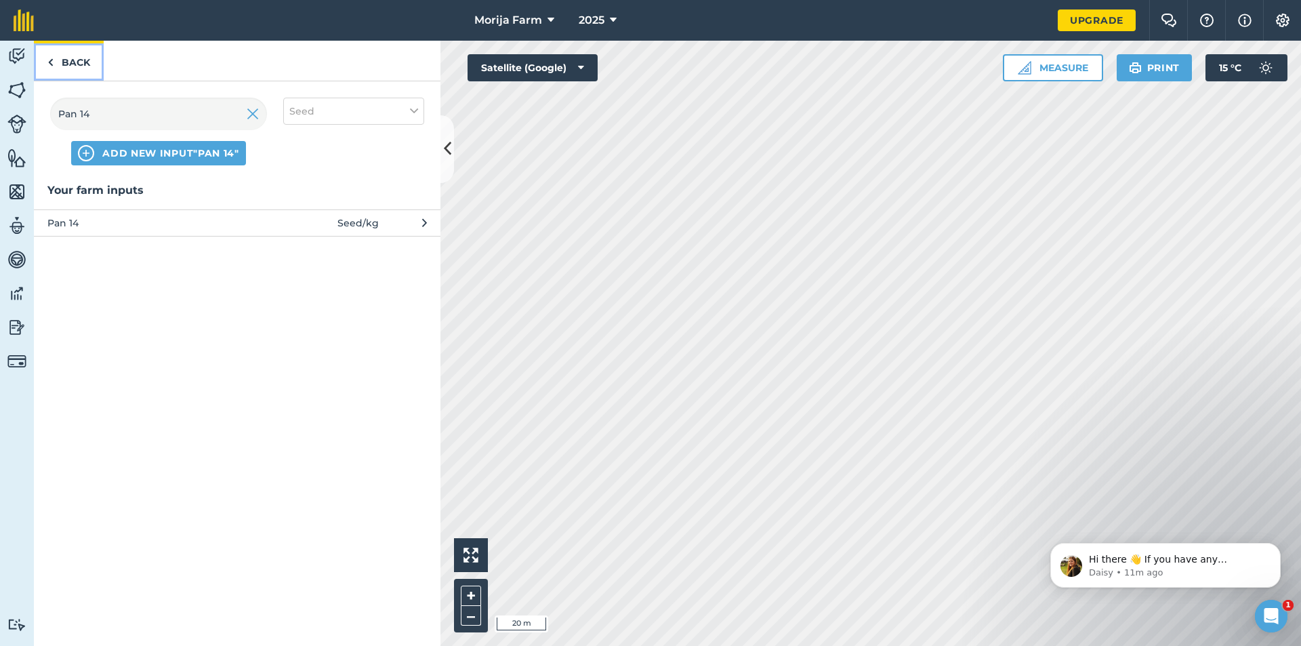
click at [64, 58] on link "Back" at bounding box center [69, 61] width 70 height 40
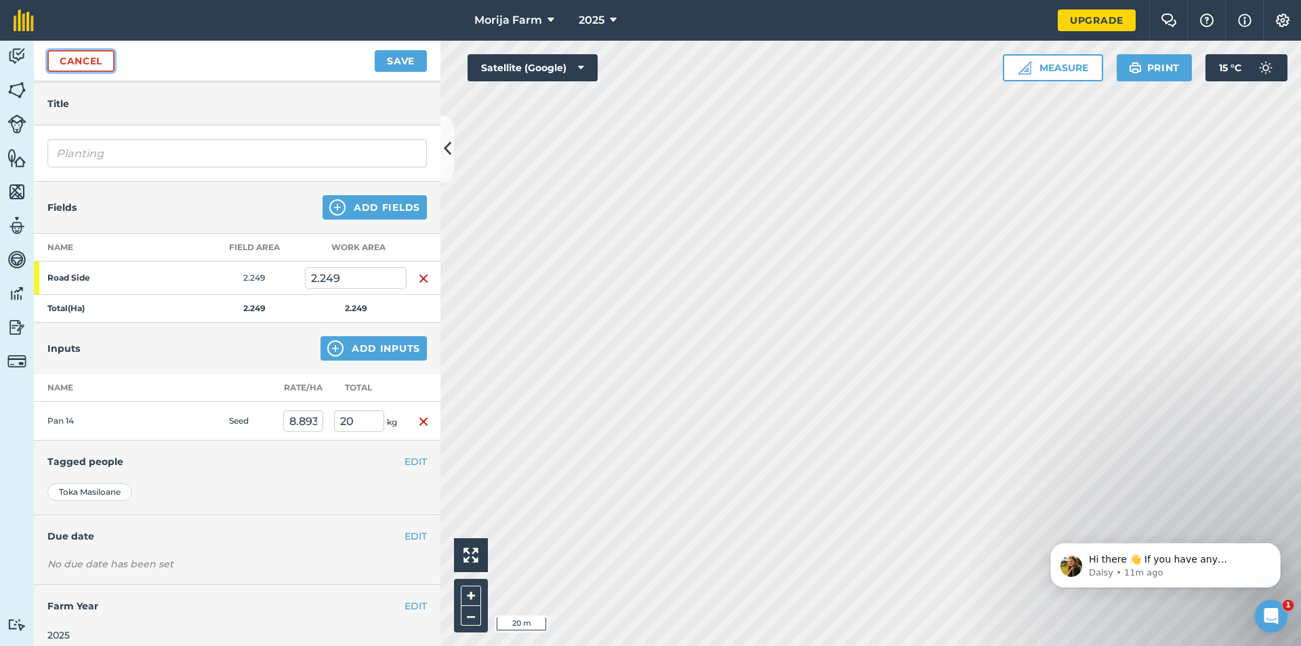
click at [64, 58] on link "Cancel" at bounding box center [80, 61] width 67 height 22
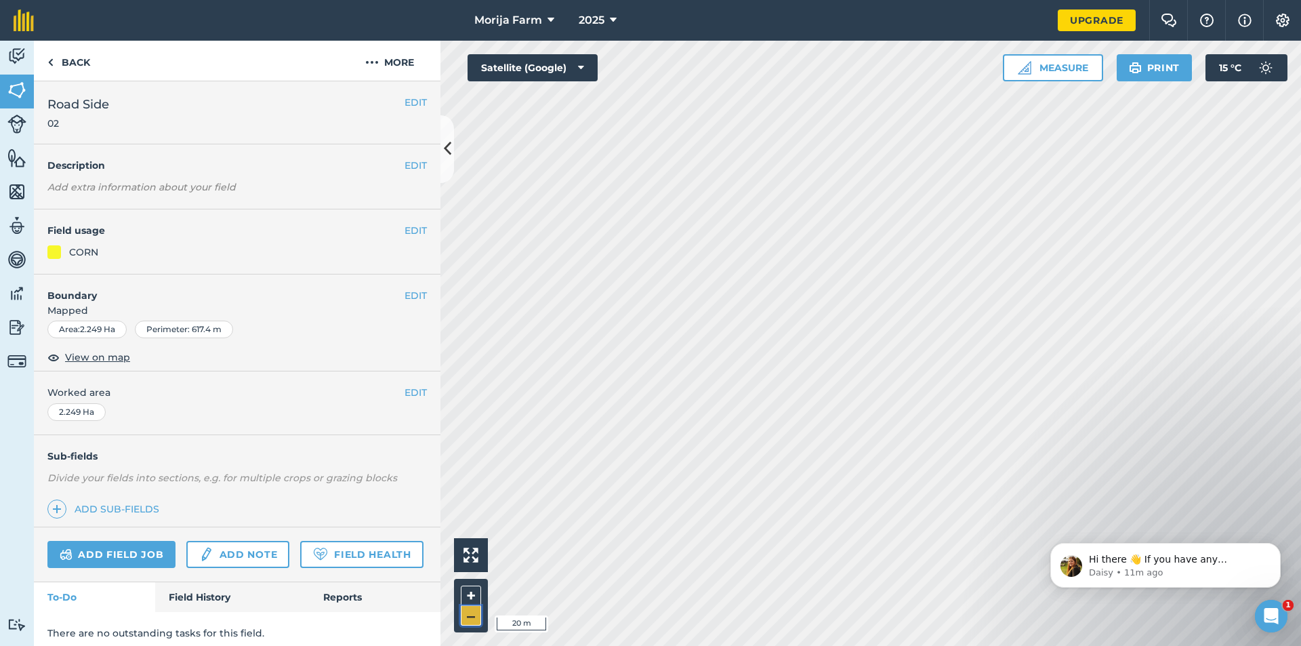
click at [466, 621] on button "–" at bounding box center [471, 616] width 20 height 20
click at [466, 592] on button "+" at bounding box center [471, 596] width 20 height 20
click at [543, 645] on html "Morija Farm 2025 Upgrade Farm Chat Help Info Settings Map printing is not avail…" at bounding box center [650, 323] width 1301 height 646
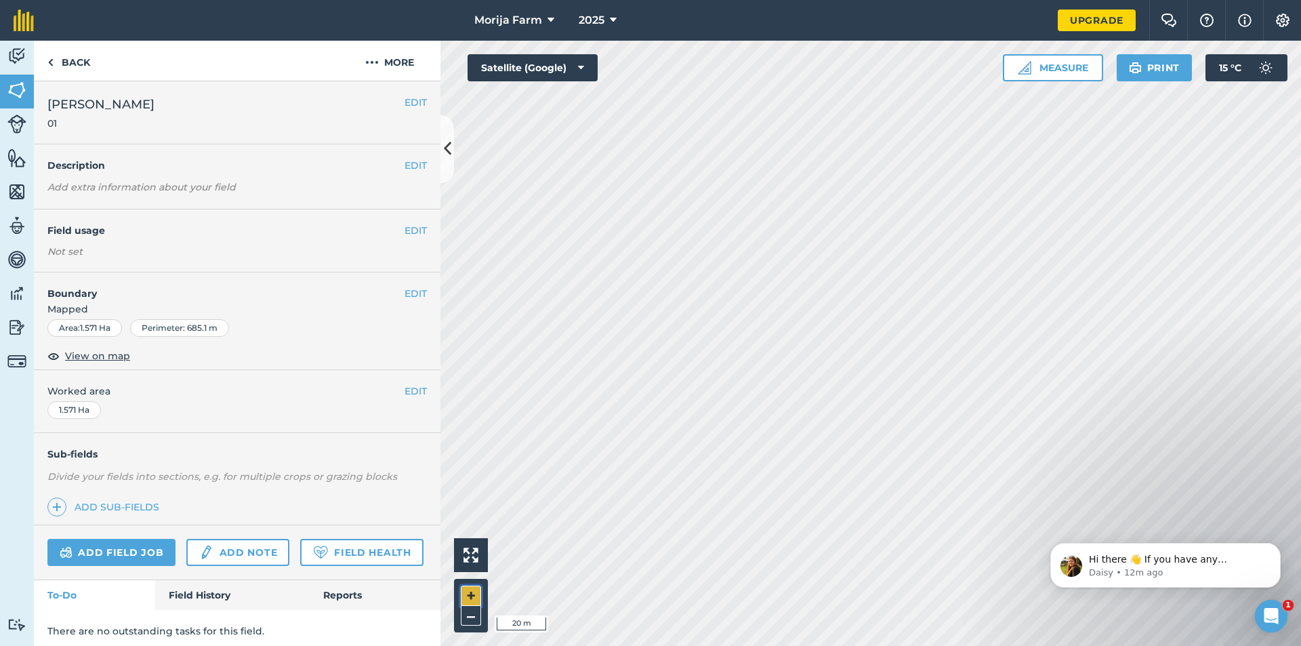
click at [467, 589] on button "+" at bounding box center [471, 596] width 20 height 20
click at [464, 619] on button "–" at bounding box center [471, 616] width 20 height 20
click at [817, 0] on html "Morija Farm 2025 Upgrade Farm Chat Help Info Settings Map printing is not avail…" at bounding box center [650, 323] width 1301 height 646
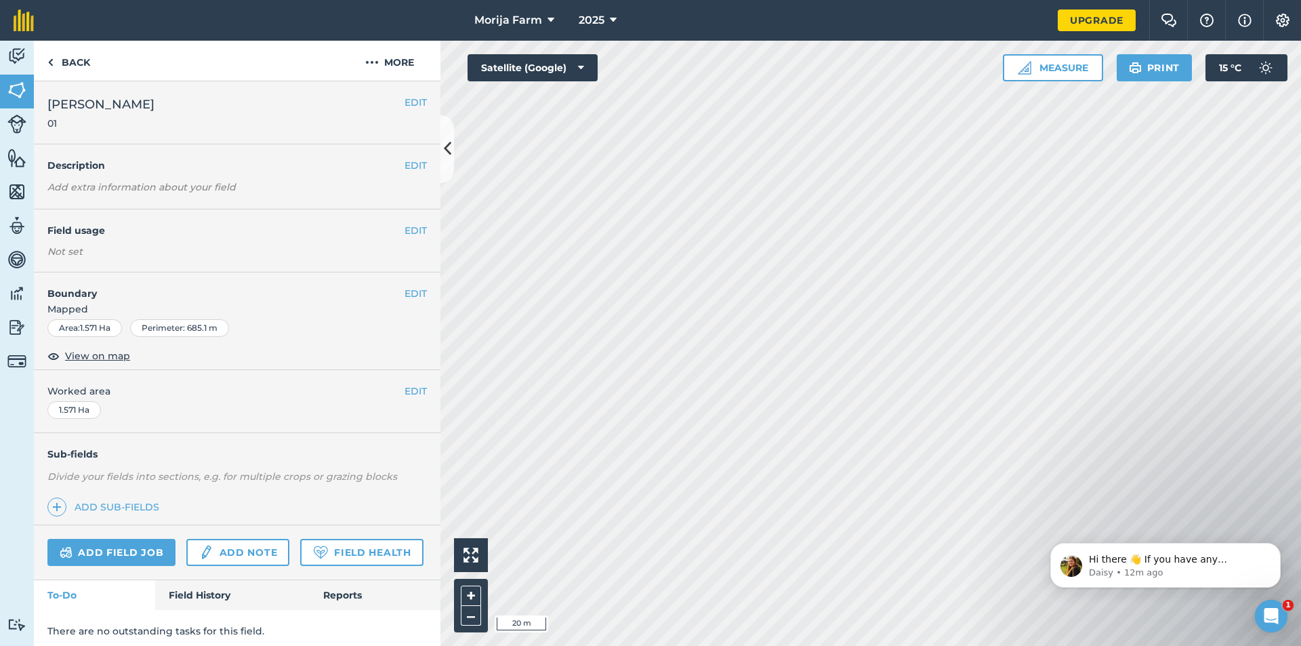
click at [753, 0] on html "Morija Farm 2025 Upgrade Farm Chat Help Info Settings Map printing is not avail…" at bounding box center [650, 323] width 1301 height 646
click at [733, 20] on div "Morija Farm 2025 Upgrade Farm Chat Help Info Settings Map printing is not avail…" at bounding box center [650, 323] width 1301 height 646
click at [670, 0] on html "Morija Farm 2025 Upgrade Farm Chat Help Info Settings Map printing is not avail…" at bounding box center [650, 323] width 1301 height 646
click at [472, 597] on button "+" at bounding box center [471, 596] width 20 height 20
click at [472, 588] on button "+" at bounding box center [471, 596] width 20 height 20
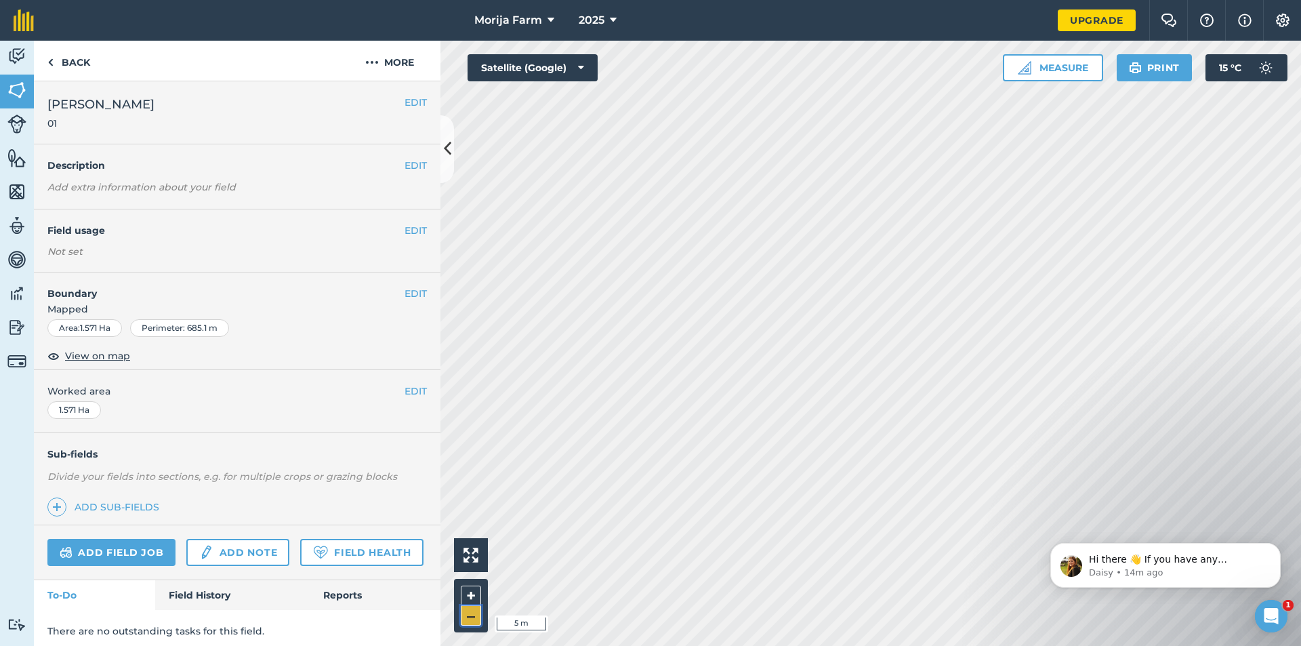
click at [473, 614] on button "–" at bounding box center [471, 616] width 20 height 20
click at [10, 58] on img at bounding box center [16, 56] width 19 height 20
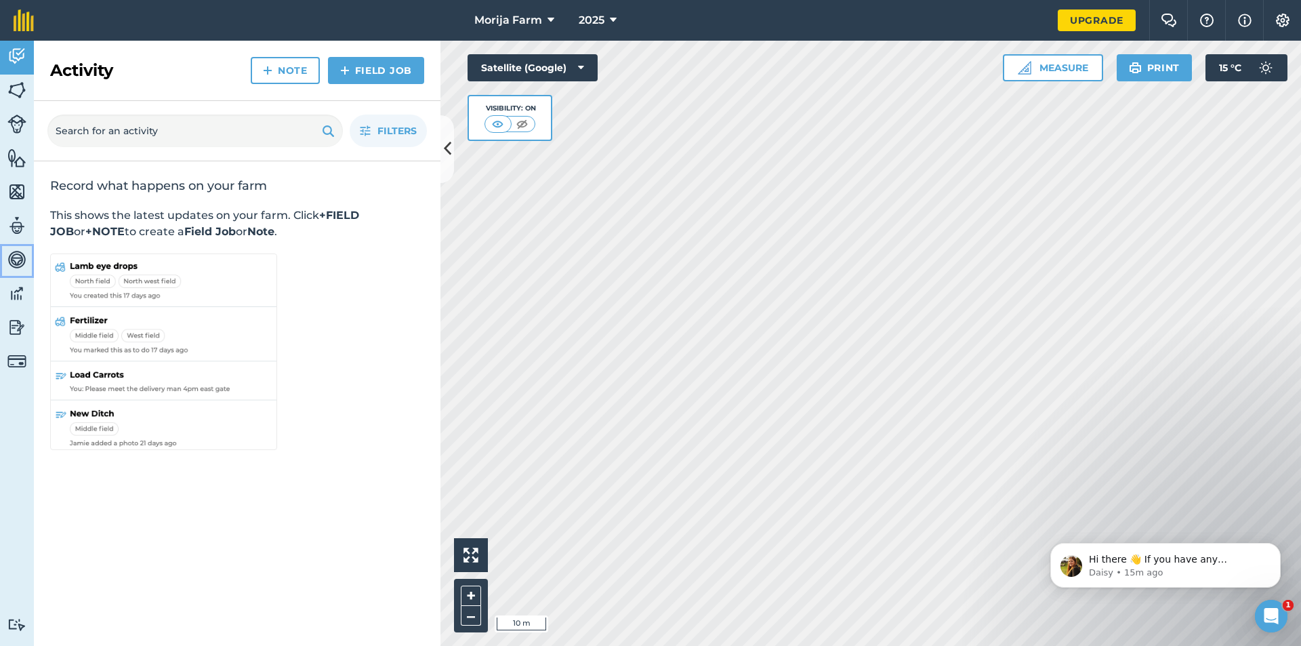
click at [19, 260] on img at bounding box center [16, 259] width 19 height 20
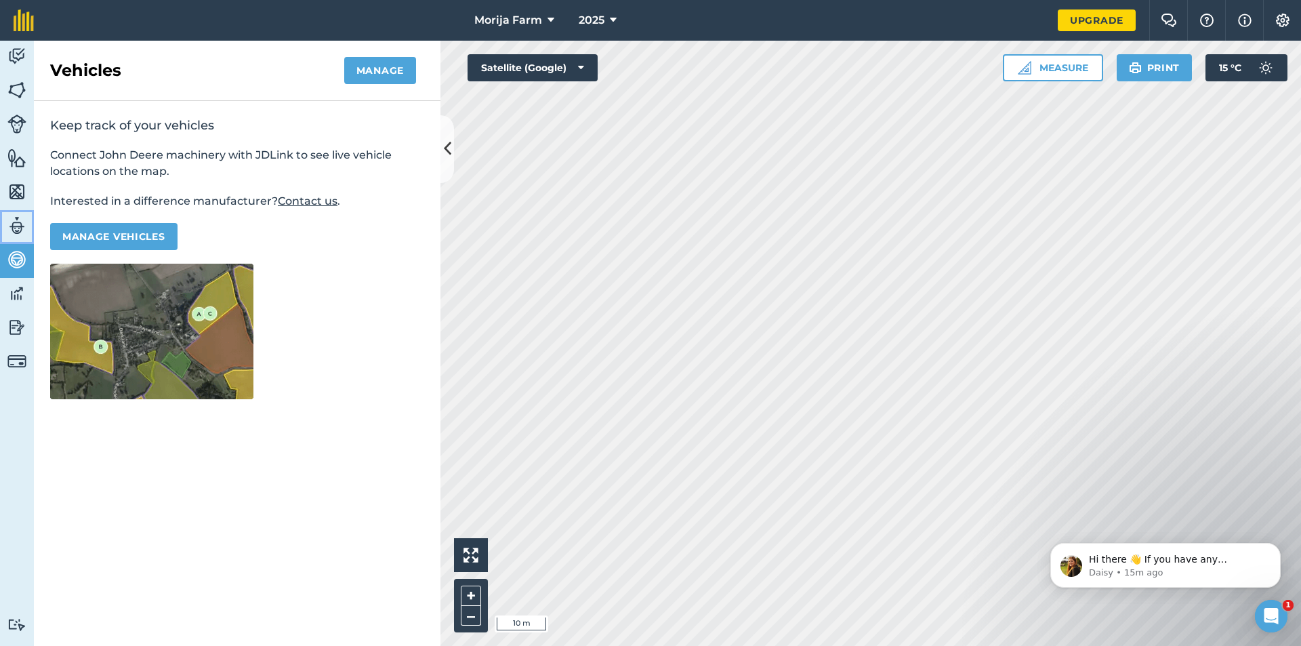
click at [14, 225] on img at bounding box center [16, 226] width 19 height 20
select select "MEMBER"
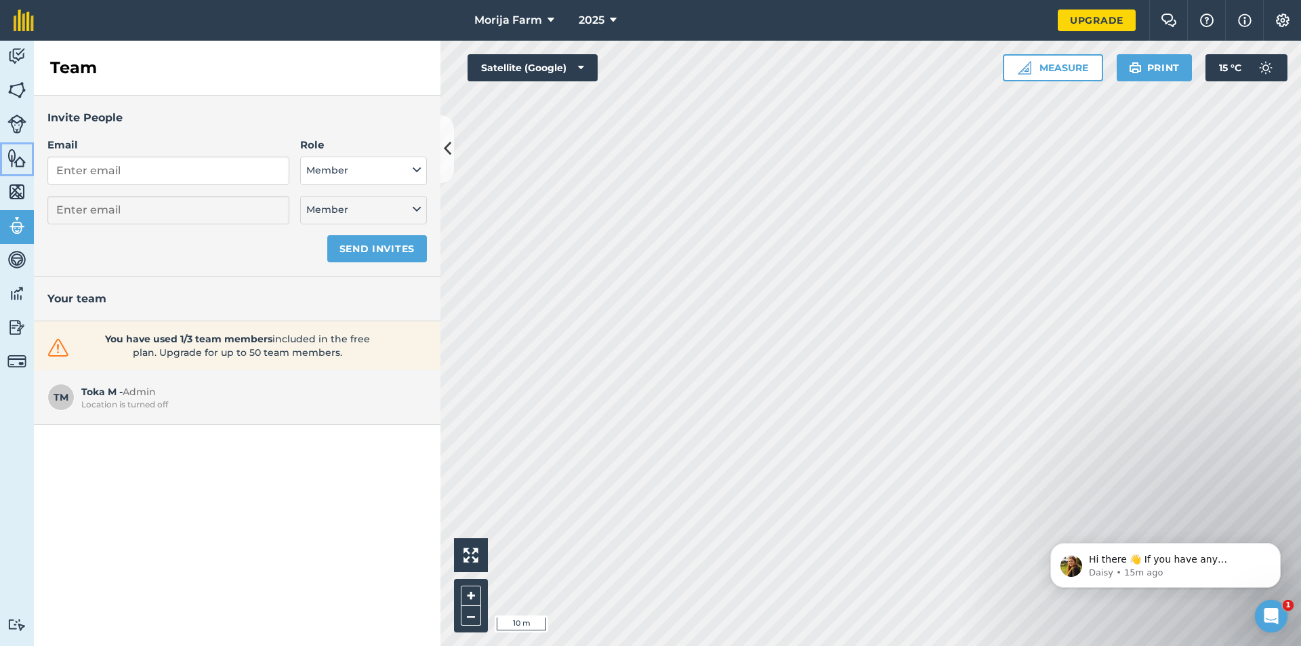
click at [15, 174] on link "Features" at bounding box center [17, 159] width 34 height 34
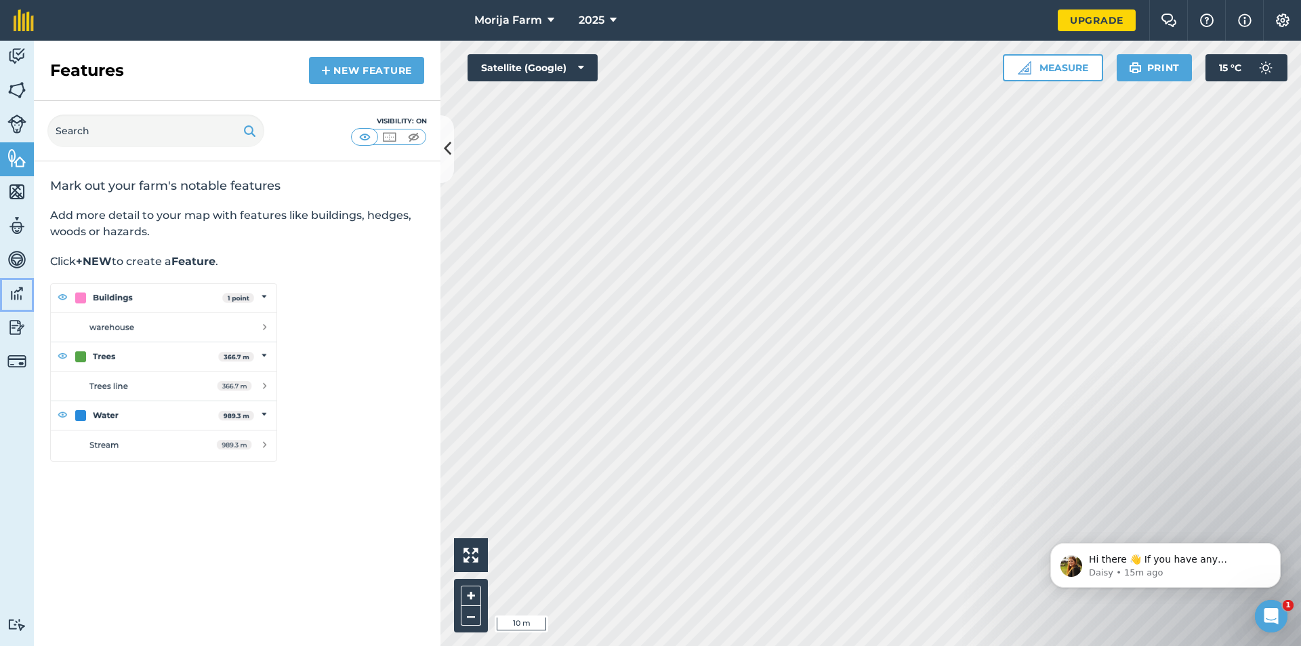
click at [20, 291] on img at bounding box center [16, 293] width 19 height 20
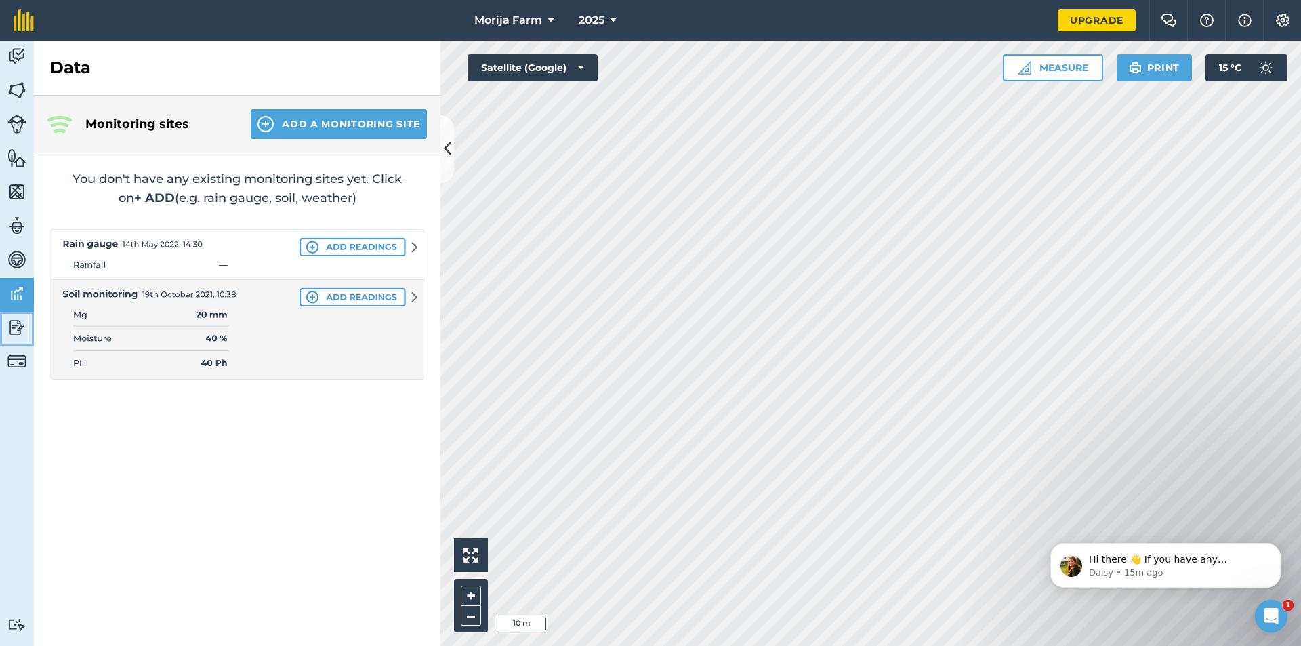
click at [7, 321] on img at bounding box center [16, 327] width 19 height 20
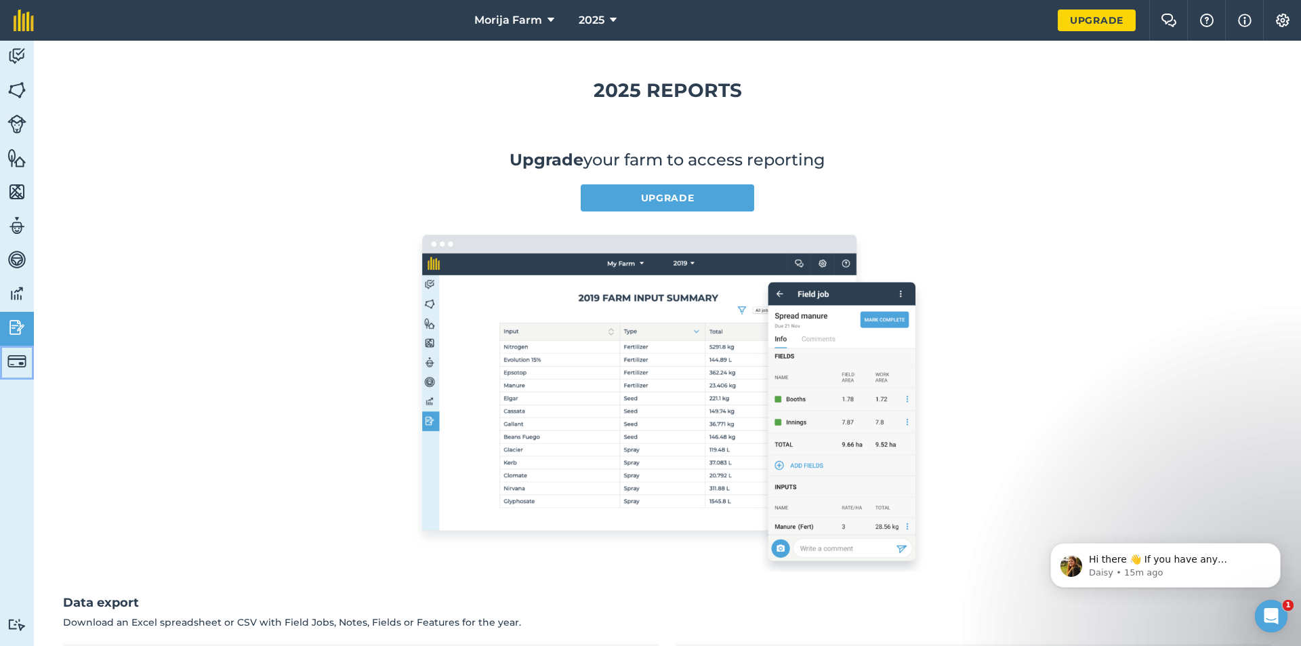
click at [16, 354] on img at bounding box center [16, 361] width 19 height 19
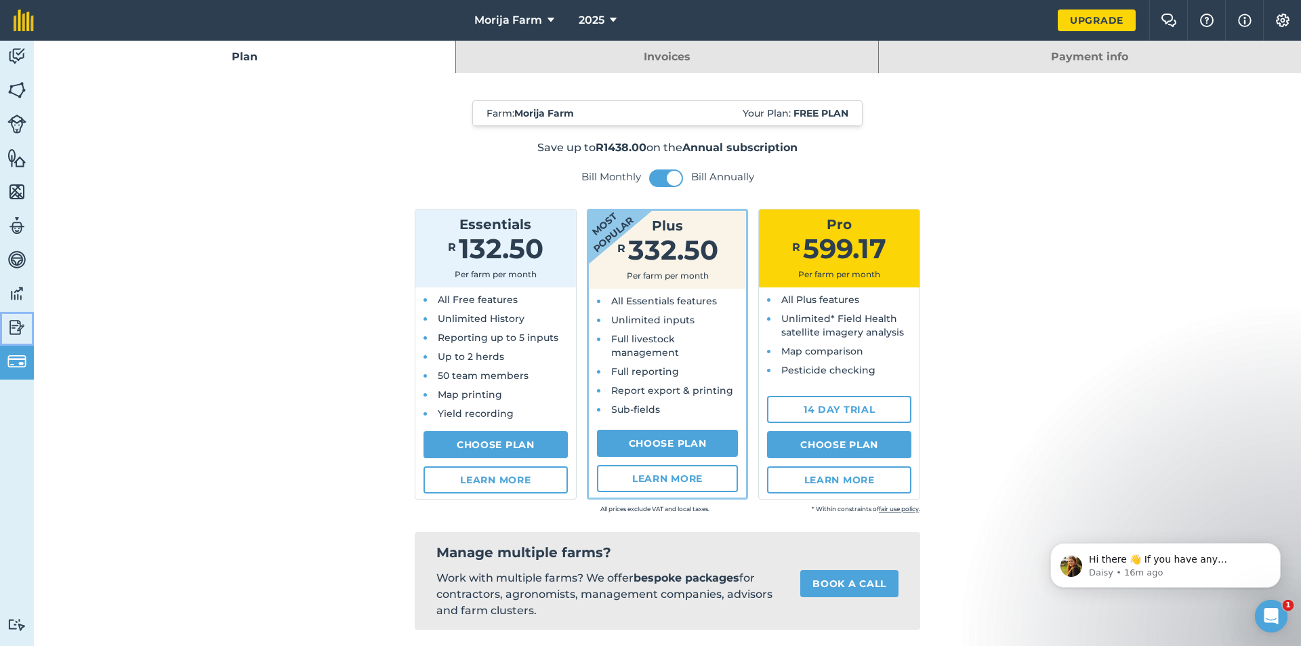
click at [12, 329] on img at bounding box center [16, 327] width 19 height 20
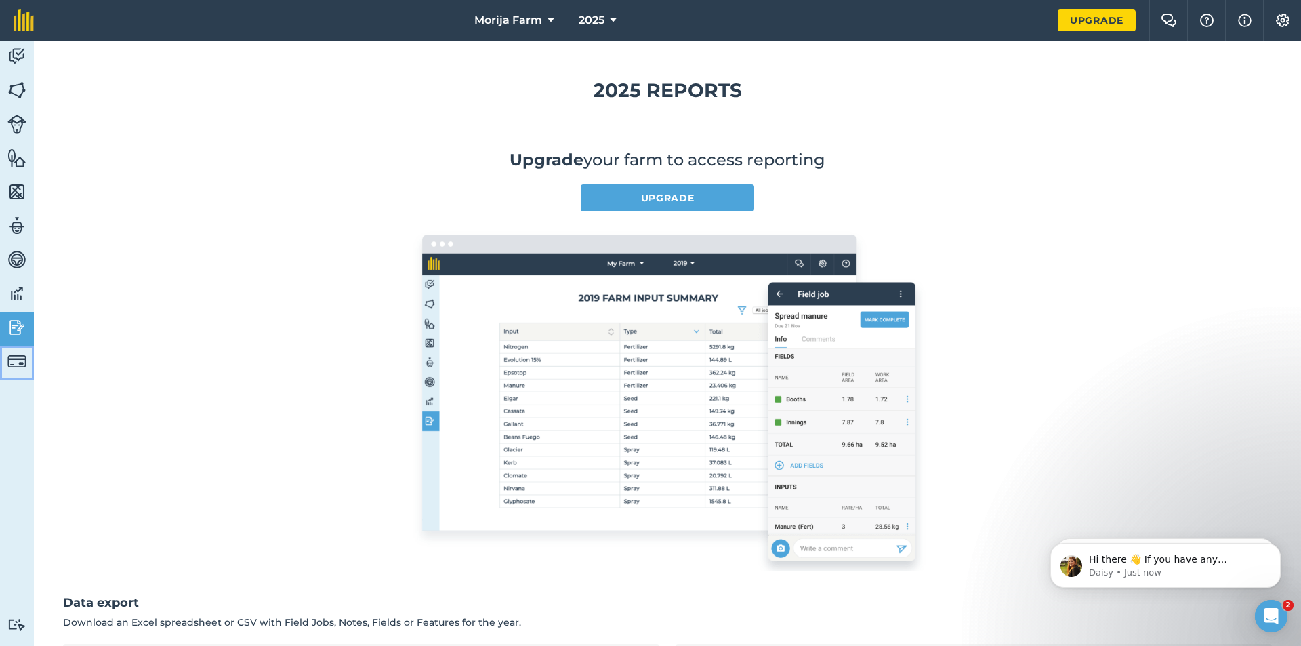
click at [12, 359] on img at bounding box center [16, 361] width 19 height 19
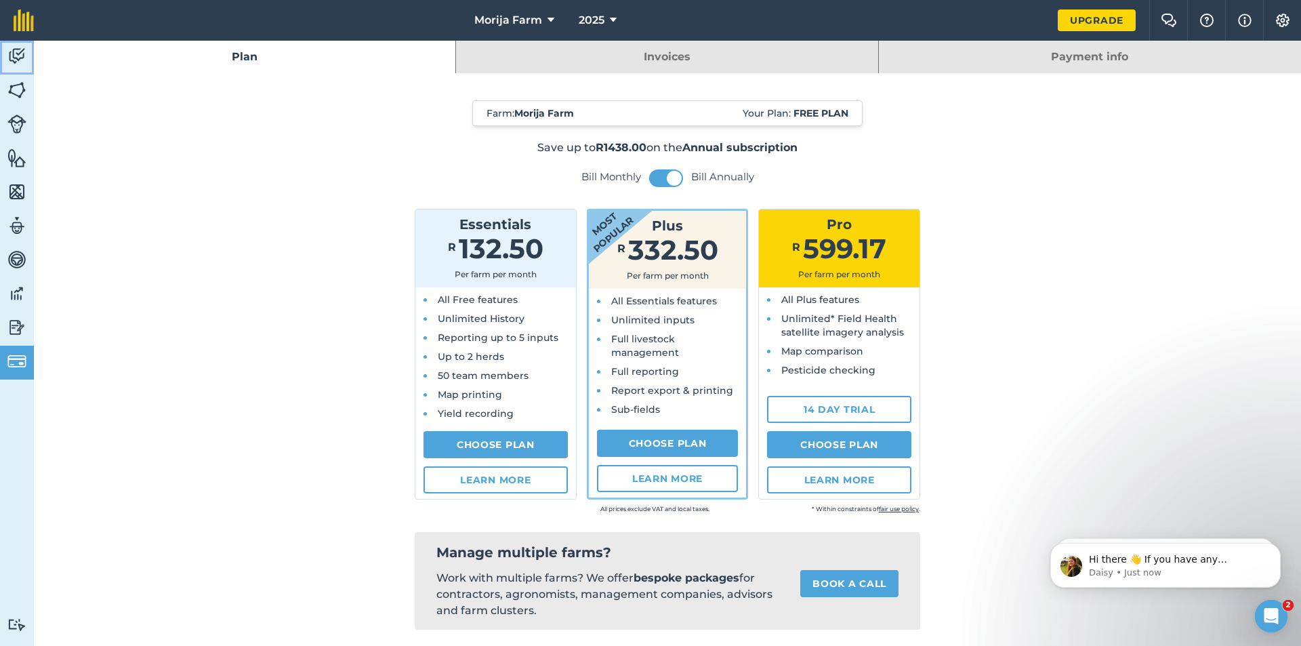
click at [16, 58] on img at bounding box center [16, 56] width 19 height 20
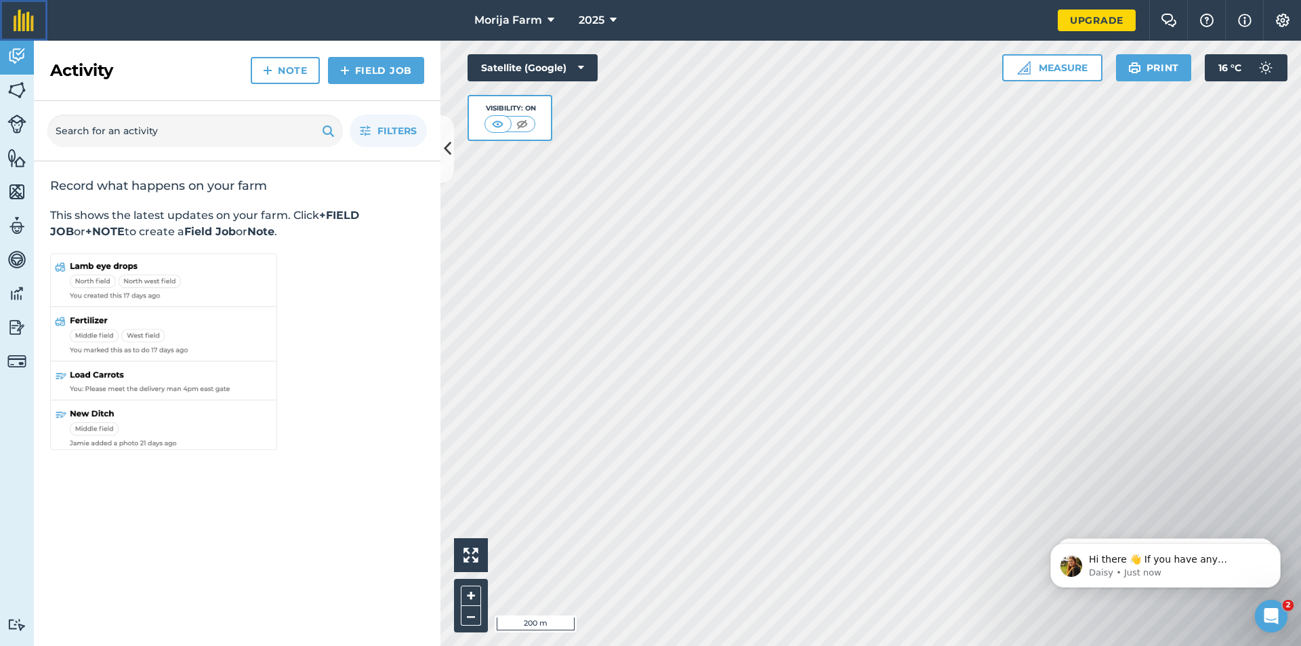
click at [18, 24] on img at bounding box center [24, 20] width 20 height 22
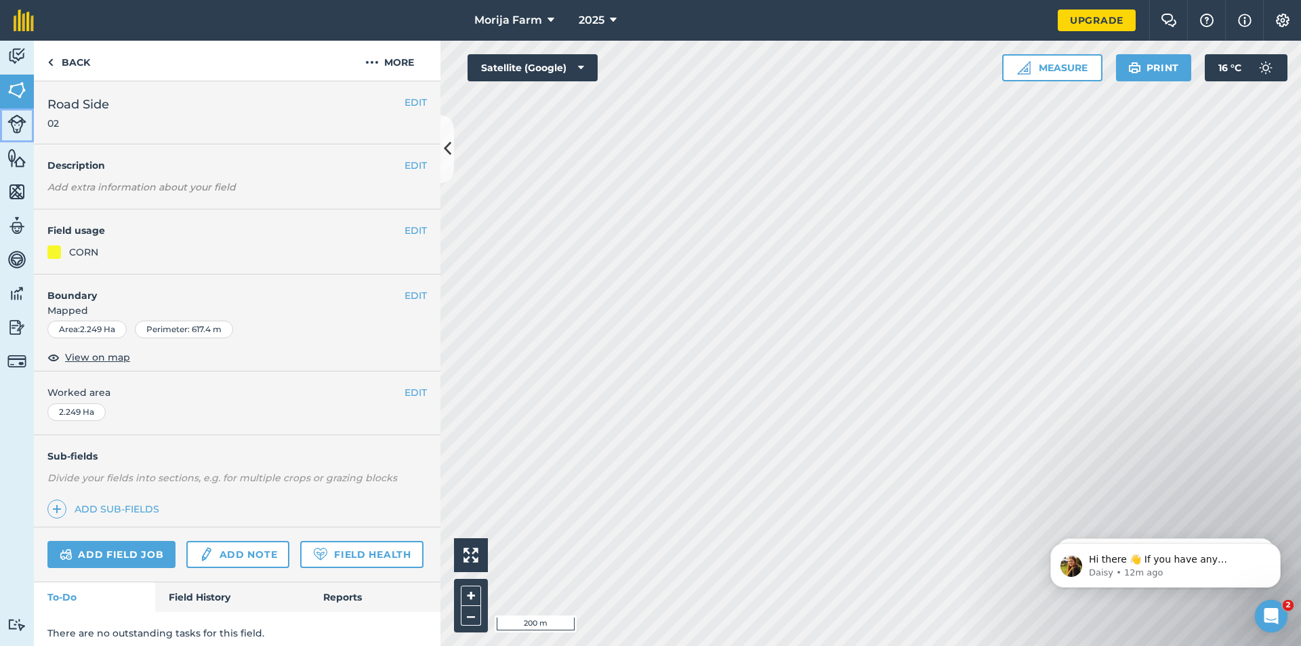
click at [16, 127] on img at bounding box center [16, 124] width 19 height 19
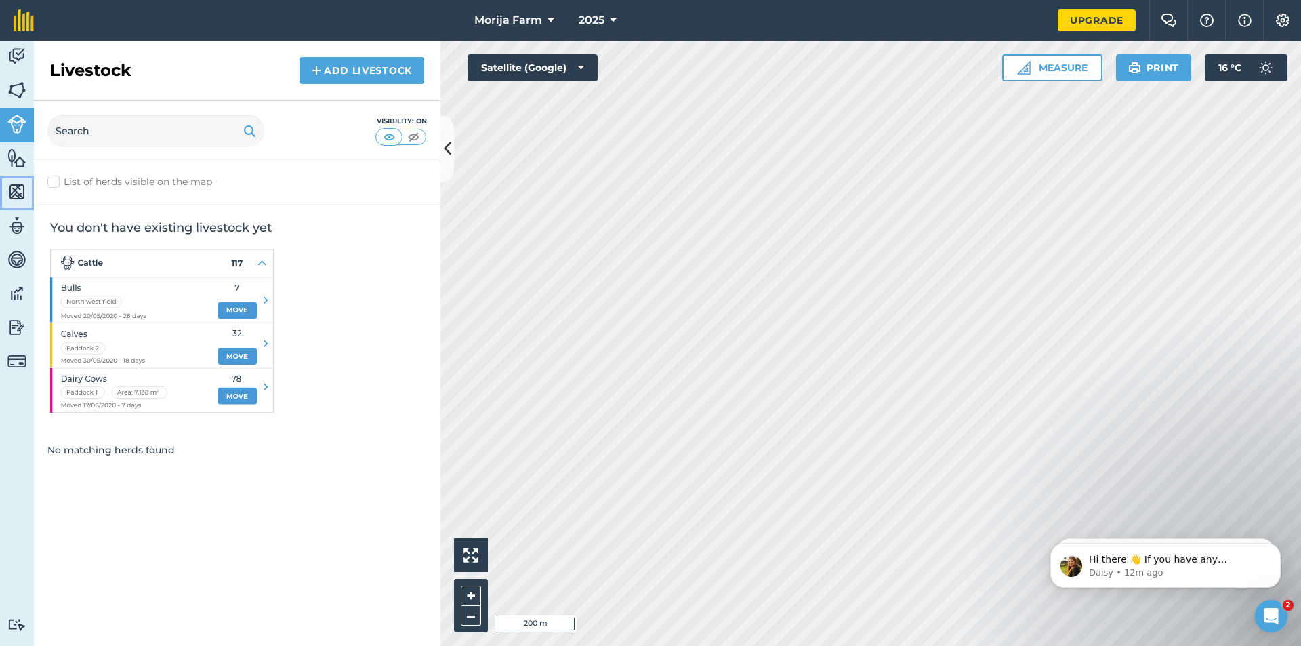
click at [20, 199] on img at bounding box center [16, 192] width 19 height 20
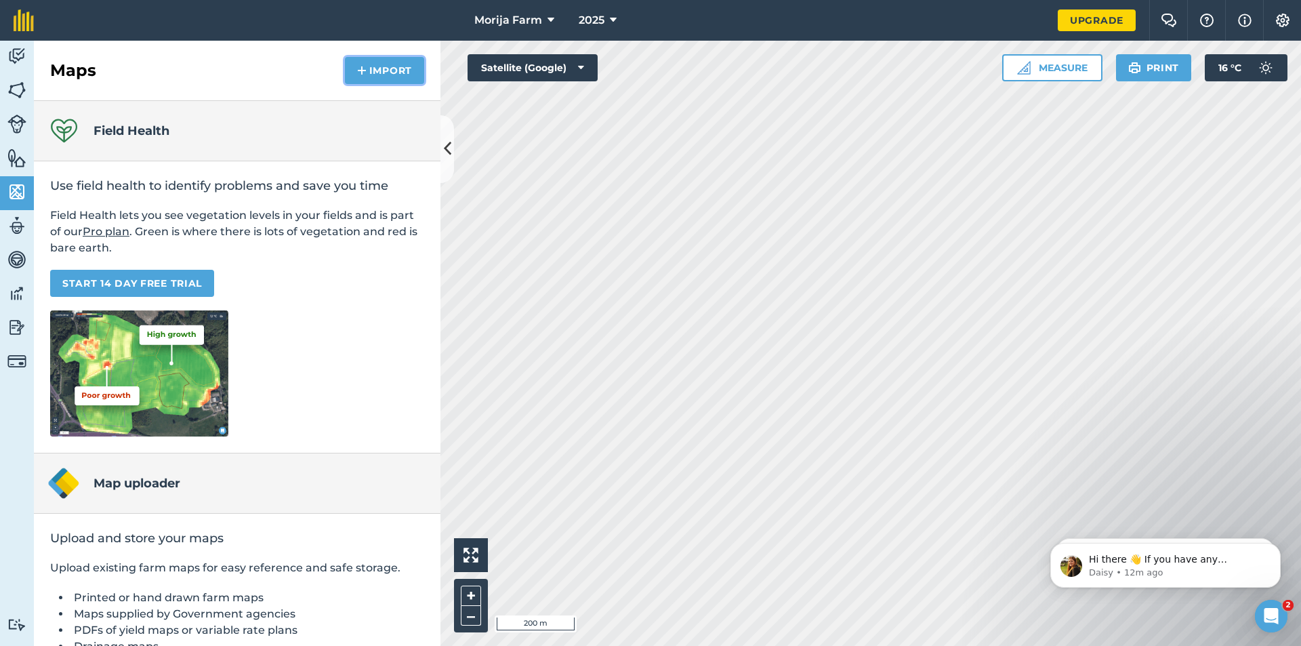
click at [359, 81] on button "Import" at bounding box center [384, 70] width 79 height 27
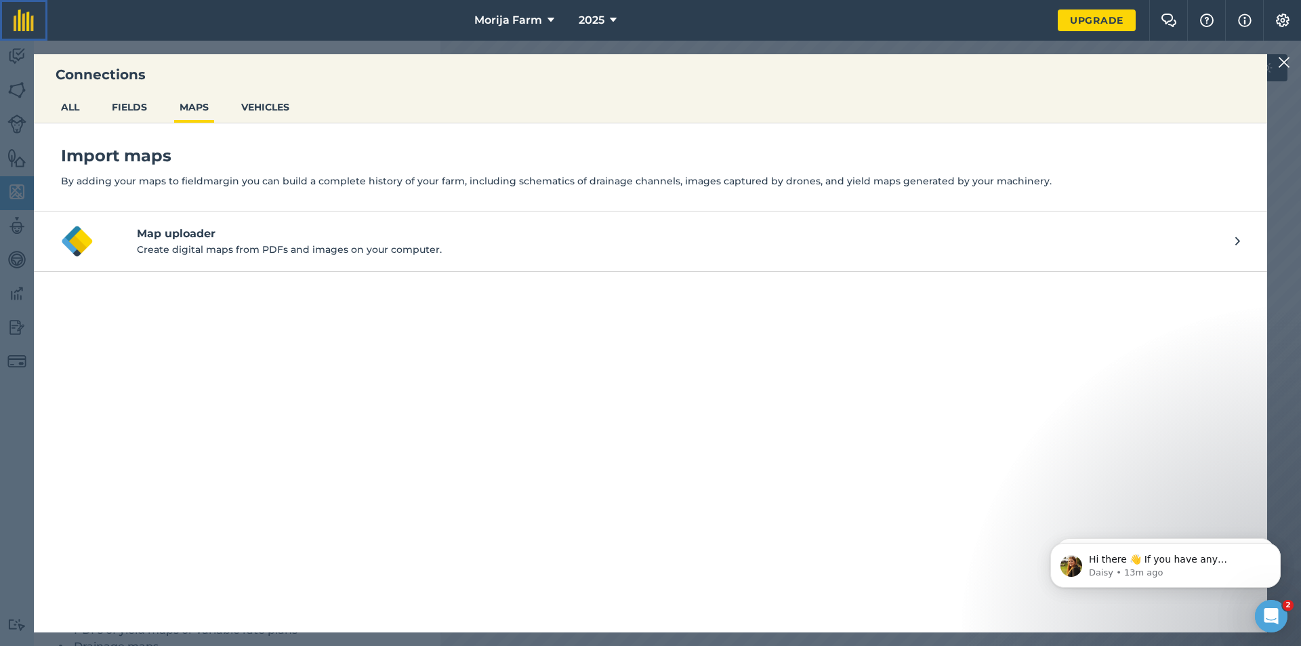
click at [14, 28] on img at bounding box center [24, 20] width 20 height 22
click at [1284, 61] on img at bounding box center [1284, 62] width 12 height 16
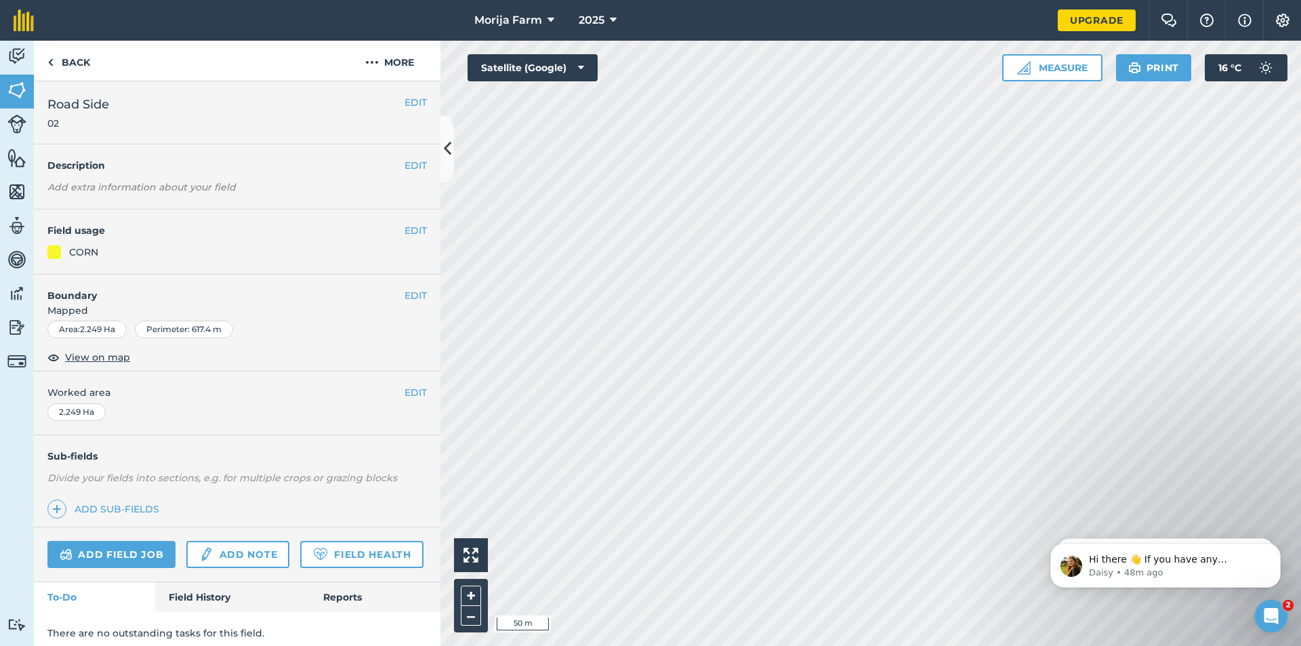
click at [522, 28] on div "Morija Farm 2025 Upgrade Farm Chat Help Info Settings Map printing is not avail…" at bounding box center [650, 323] width 1301 height 646
click at [480, 588] on button "+" at bounding box center [471, 596] width 20 height 20
click at [472, 623] on button "–" at bounding box center [471, 616] width 20 height 20
click at [471, 613] on button "–" at bounding box center [471, 616] width 20 height 20
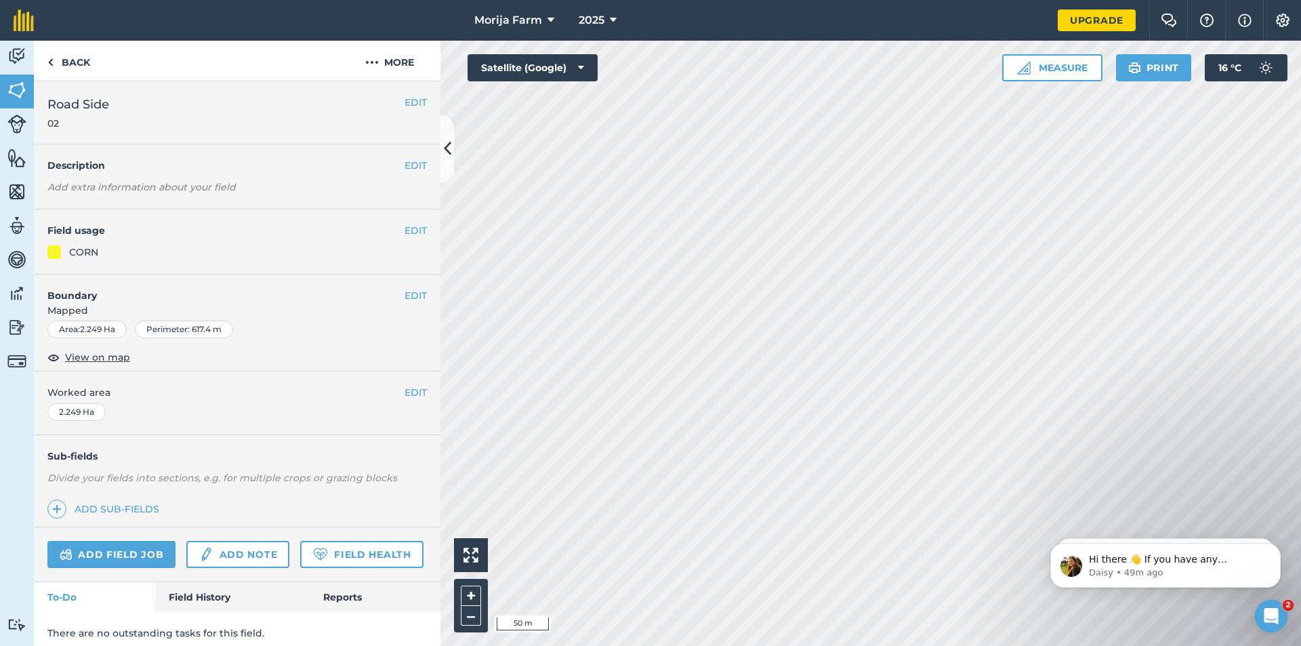
click at [617, 0] on html "Morija Farm 2025 Upgrade Farm Chat Help Info Settings Map printing is not avail…" at bounding box center [650, 323] width 1301 height 646
click at [465, 595] on button "+" at bounding box center [471, 596] width 20 height 20
click at [469, 599] on button "+" at bounding box center [471, 596] width 20 height 20
click at [466, 590] on button "+" at bounding box center [471, 596] width 20 height 20
